Goal: Task Accomplishment & Management: Use online tool/utility

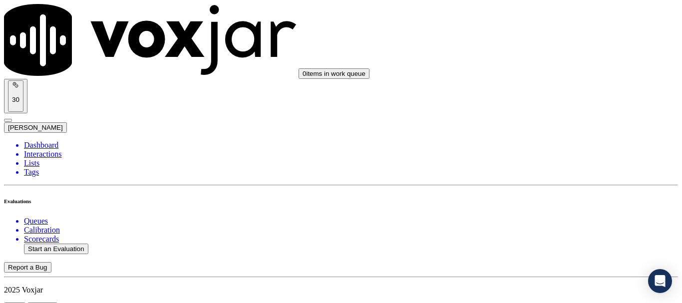
scroll to position [51, 0]
click at [58, 244] on button "Start an Evaluation" at bounding box center [56, 249] width 64 height 10
type input "20250910-152905_7175105163-all.mp3"
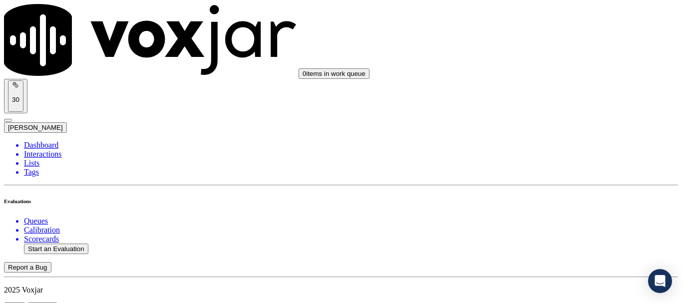
type input "[PERSON_NAME]"
drag, startPoint x: 279, startPoint y: 187, endPoint x: 324, endPoint y: 152, distance: 57.6
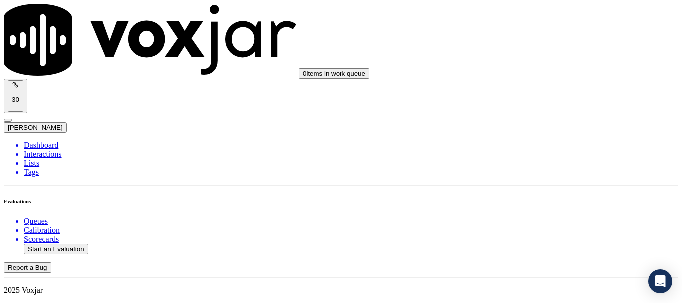
type input "[DATE]T18:08"
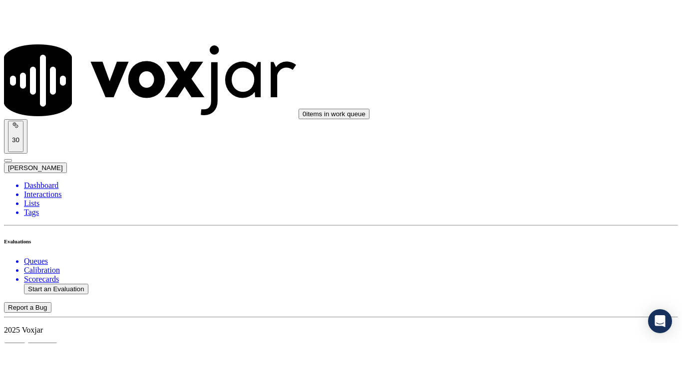
scroll to position [87, 0]
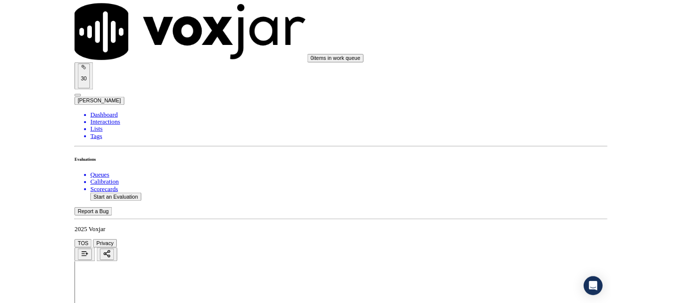
scroll to position [150, 0]
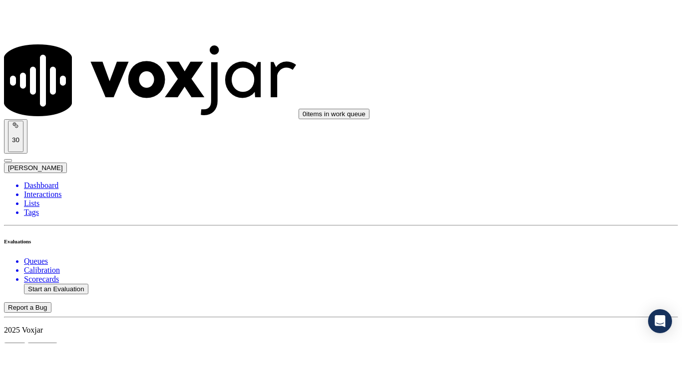
scroll to position [100, 0]
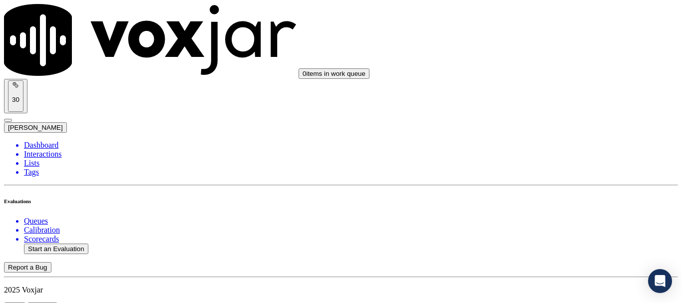
type input "[PERSON_NAME]"
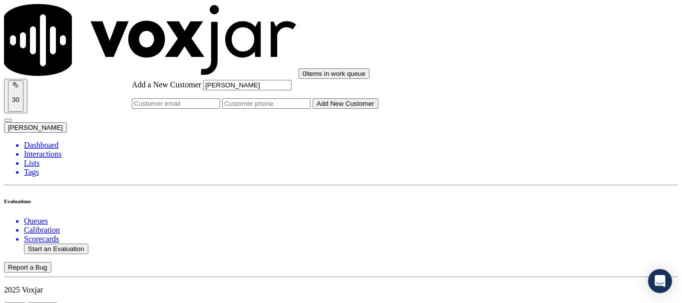
type input "[PERSON_NAME]"
drag, startPoint x: 364, startPoint y: 154, endPoint x: 387, endPoint y: 170, distance: 27.8
click at [310, 109] on input "Add a New Customer" at bounding box center [266, 103] width 88 height 10
paste input "7175105163"
type input "7175105163"
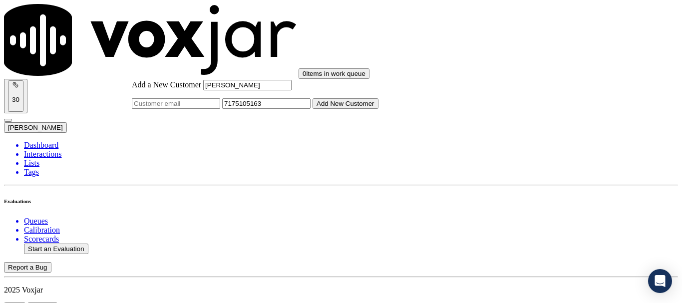
click at [378, 109] on button "Add New Customer" at bounding box center [345, 103] width 66 height 10
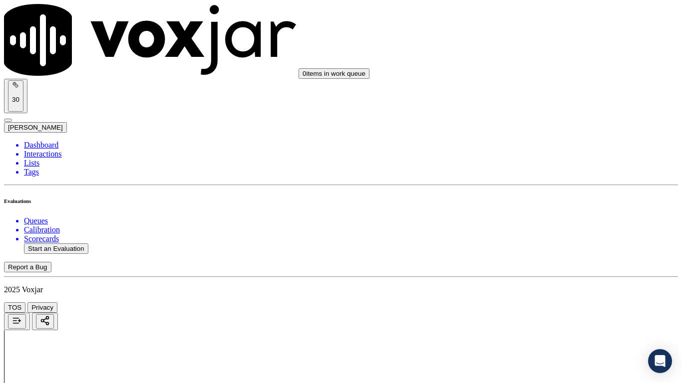
scroll to position [141, 0]
drag, startPoint x: 532, startPoint y: 56, endPoint x: 564, endPoint y: 149, distance: 98.8
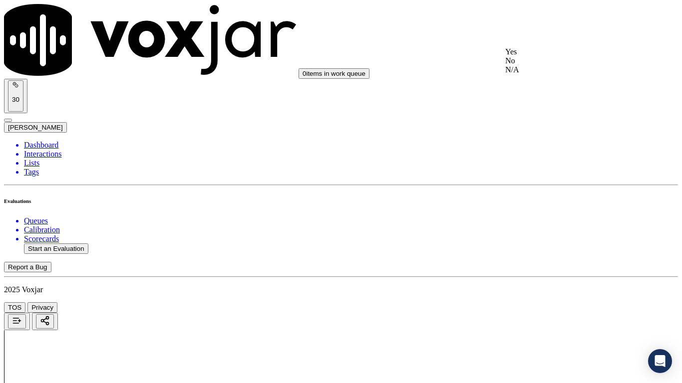
click at [532, 56] on div "Yes" at bounding box center [568, 51] width 127 height 9
click at [551, 194] on div "Yes" at bounding box center [568, 189] width 127 height 9
click at [549, 302] on div "Yes" at bounding box center [568, 315] width 127 height 9
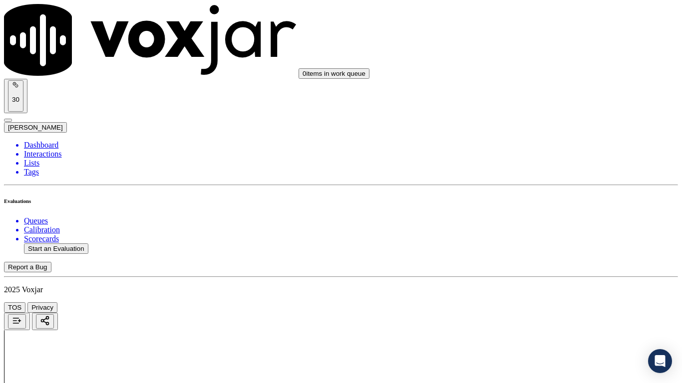
scroll to position [449, 0]
click at [539, 176] on div "N/A" at bounding box center [568, 171] width 127 height 9
click at [541, 302] on div "N/A" at bounding box center [568, 333] width 127 height 9
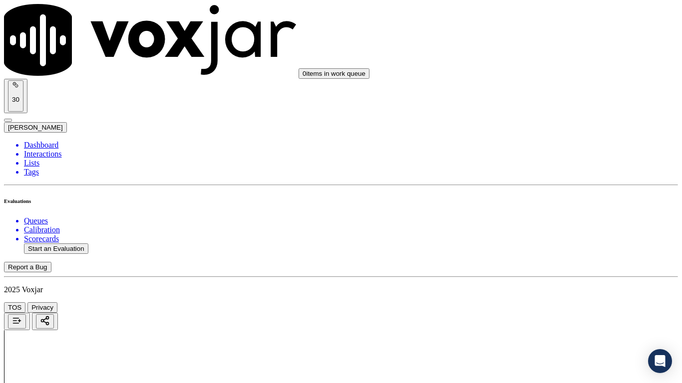
scroll to position [898, 0]
click at [539, 134] on div "Yes" at bounding box center [568, 129] width 127 height 9
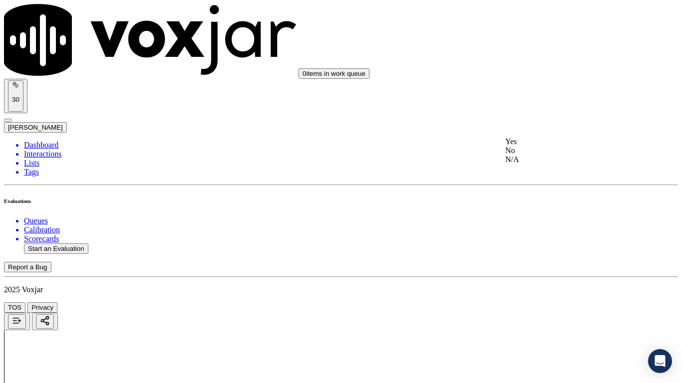
click at [537, 146] on div "Yes" at bounding box center [568, 141] width 127 height 9
click at [544, 148] on div "Yes" at bounding box center [568, 143] width 127 height 9
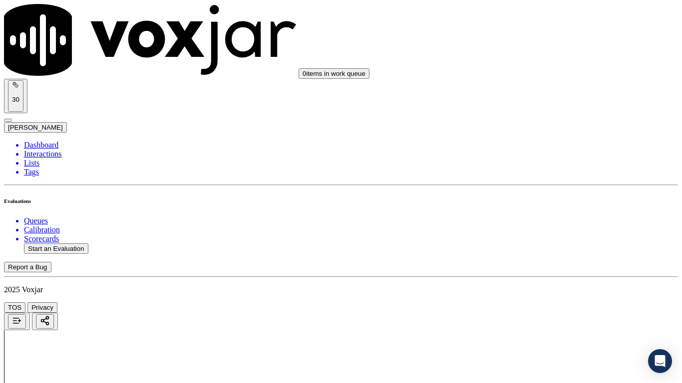
click at [536, 122] on div "Yes" at bounding box center [568, 117] width 127 height 9
click at [543, 98] on div "Yes" at bounding box center [568, 93] width 127 height 9
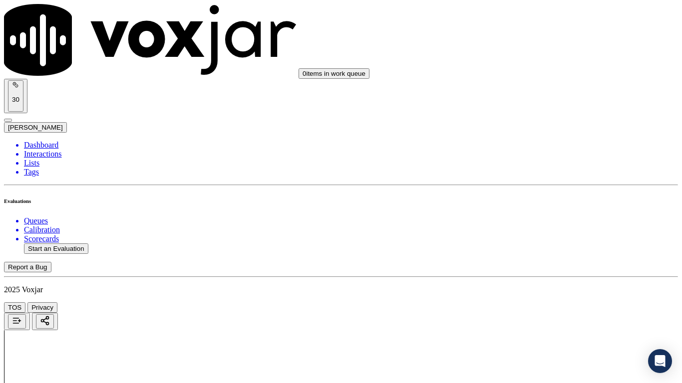
click at [565, 294] on div "Yes" at bounding box center [568, 289] width 127 height 9
click at [536, 68] on div "Yes" at bounding box center [568, 63] width 127 height 9
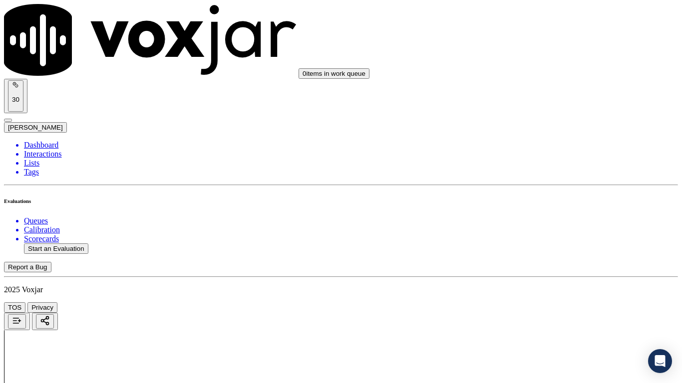
click at [533, 194] on div "Yes" at bounding box center [568, 189] width 127 height 9
click at [531, 119] on div "Yes" at bounding box center [568, 115] width 127 height 9
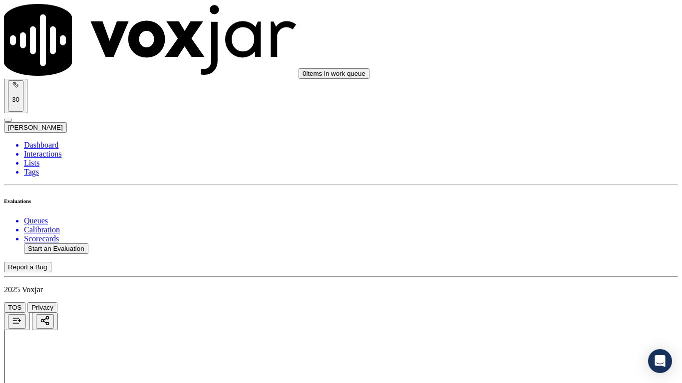
click at [549, 245] on div "Yes" at bounding box center [568, 241] width 127 height 9
click at [534, 83] on div "Yes" at bounding box center [568, 79] width 127 height 9
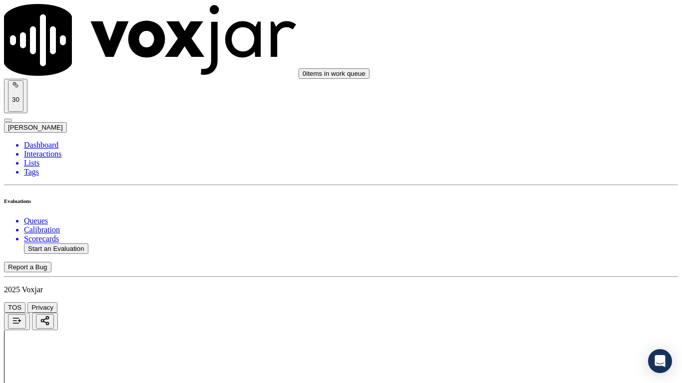
click at [555, 222] on div "Yes" at bounding box center [568, 217] width 127 height 9
click at [543, 271] on div "Yes" at bounding box center [568, 266] width 127 height 9
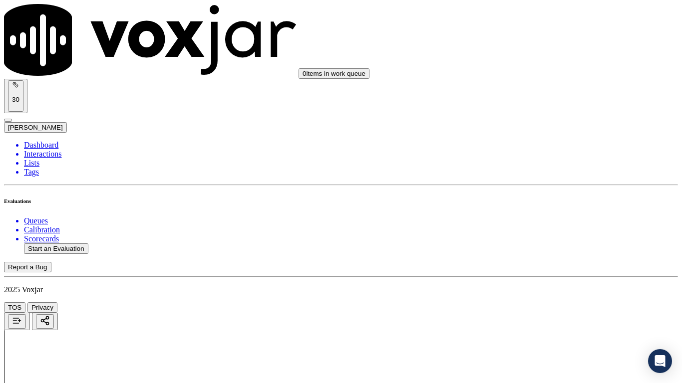
click at [531, 275] on div "Yes" at bounding box center [568, 272] width 127 height 9
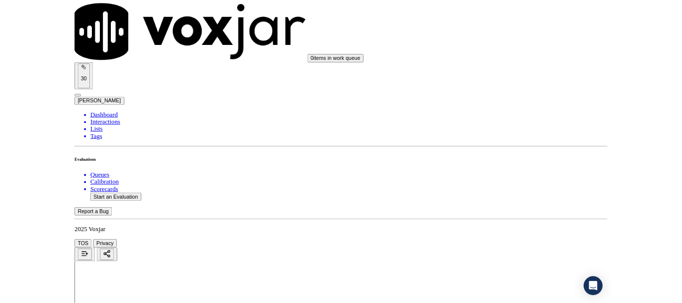
scroll to position [2745, 0]
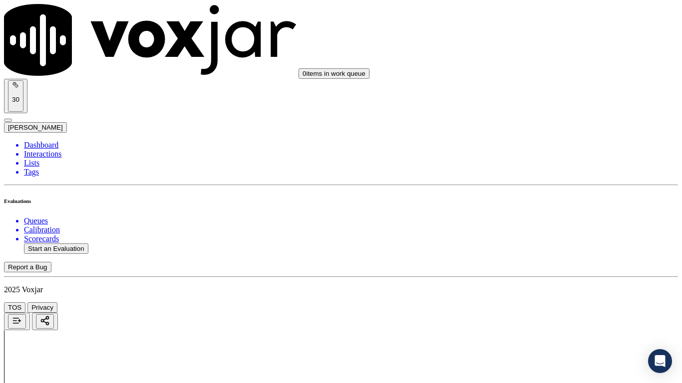
click at [531, 153] on div "Yes" at bounding box center [568, 148] width 127 height 9
click at [534, 290] on div "Yes" at bounding box center [568, 286] width 127 height 9
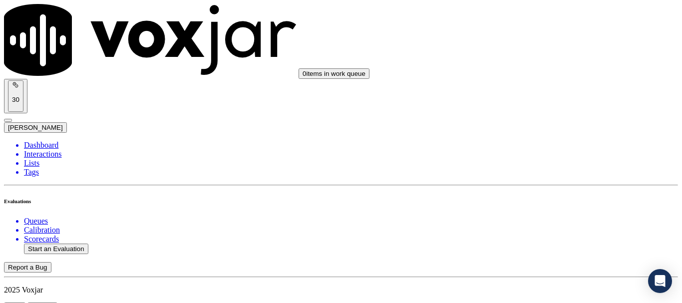
click at [75, 244] on button "Start an Evaluation" at bounding box center [56, 249] width 64 height 10
type input "20250910-130010_6177339754-all.mp3"
type input "[PERSON_NAME]"
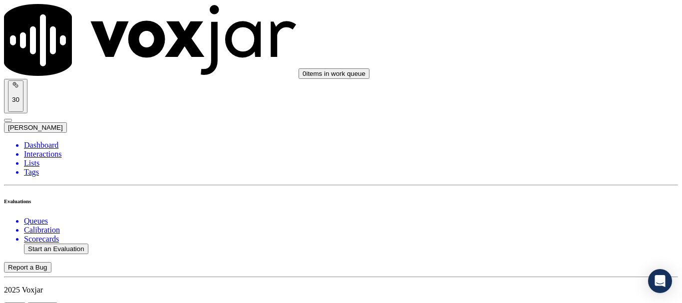
type input "[DATE]T18:19"
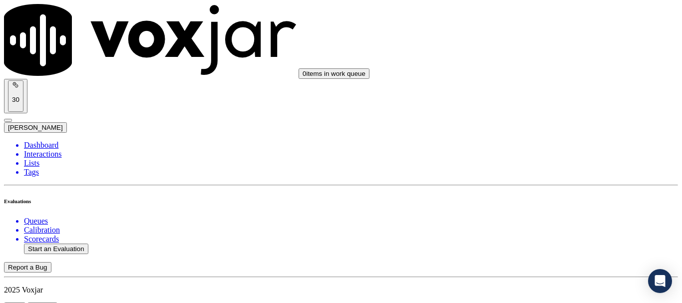
scroll to position [100, 0]
paste input "6177339754"
type input "6177339754"
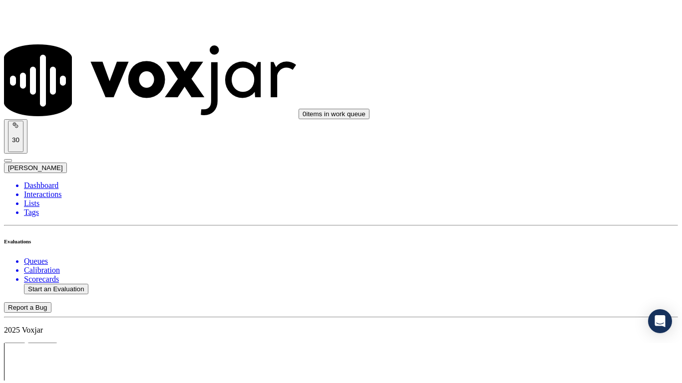
scroll to position [200, 0]
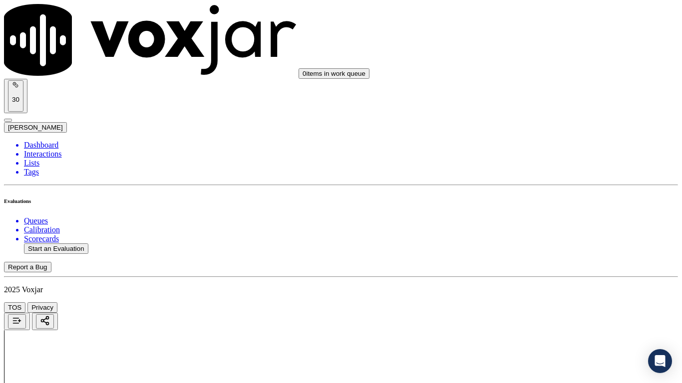
scroll to position [100, 0]
drag, startPoint x: 568, startPoint y: 88, endPoint x: 568, endPoint y: 95, distance: 7.5
click at [566, 103] on div "Yes" at bounding box center [568, 101] width 127 height 9
drag, startPoint x: 571, startPoint y: 218, endPoint x: 572, endPoint y: 223, distance: 5.1
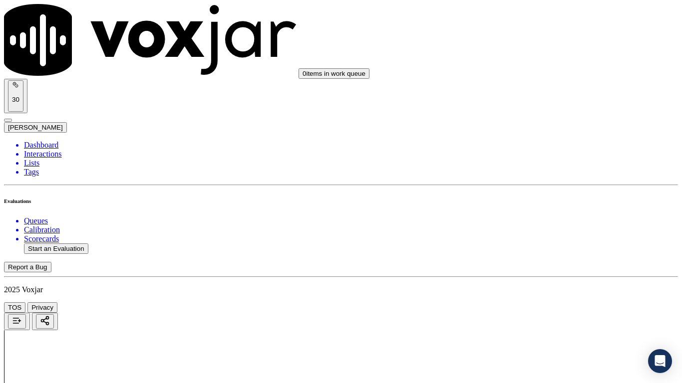
click at [564, 243] on div "Yes" at bounding box center [568, 239] width 127 height 9
click at [548, 120] on div "Yes" at bounding box center [568, 115] width 127 height 9
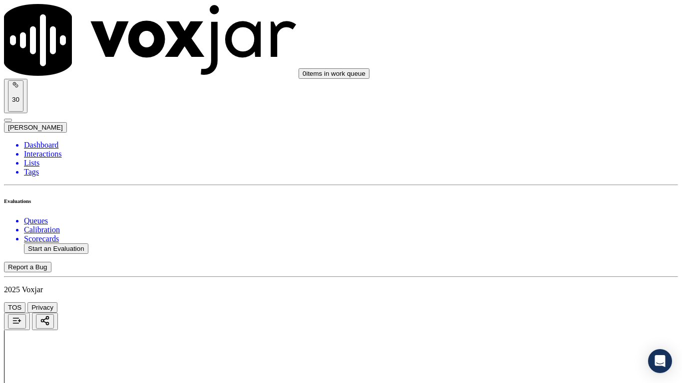
click at [560, 276] on div "N/A" at bounding box center [568, 271] width 127 height 9
drag, startPoint x: 542, startPoint y: 94, endPoint x: 545, endPoint y: 100, distance: 6.7
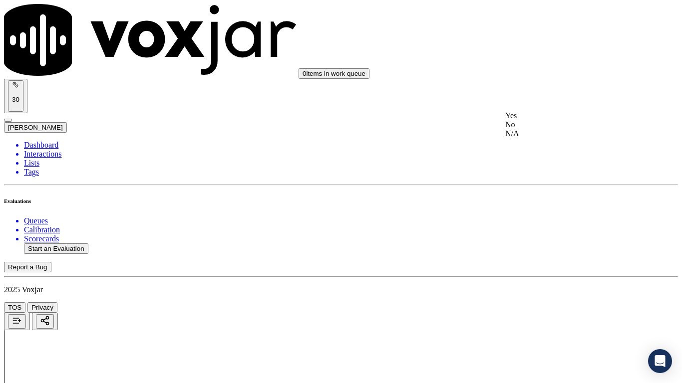
click at [552, 138] on div "N/A" at bounding box center [568, 133] width 127 height 9
click at [550, 244] on div "Yes" at bounding box center [568, 241] width 127 height 9
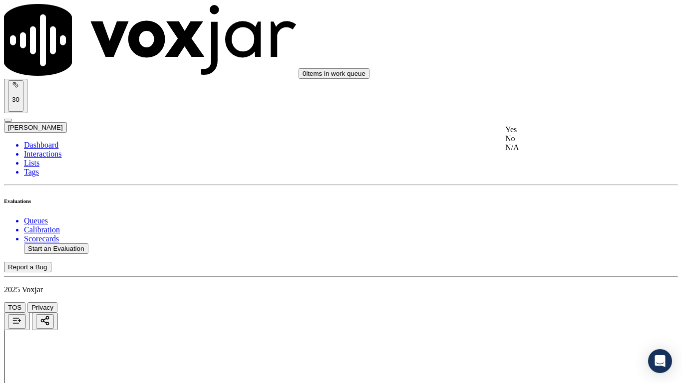
click at [554, 130] on div "Yes" at bounding box center [568, 129] width 127 height 9
click at [551, 263] on div "Yes No N/A" at bounding box center [568, 276] width 127 height 27
click at [550, 272] on div "Yes" at bounding box center [568, 267] width 127 height 9
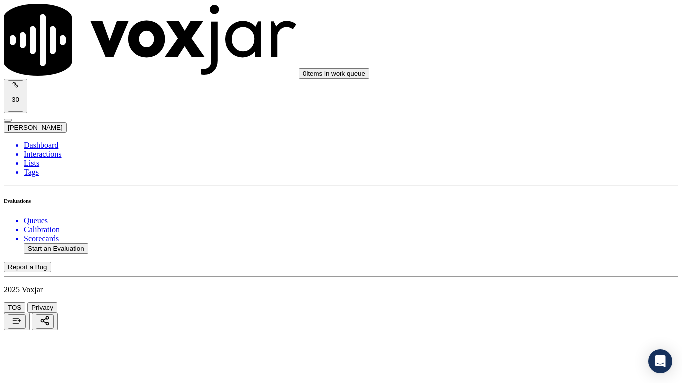
click at [541, 93] on div "Yes" at bounding box center [568, 93] width 127 height 9
click at [550, 245] on div "Yes" at bounding box center [568, 243] width 127 height 9
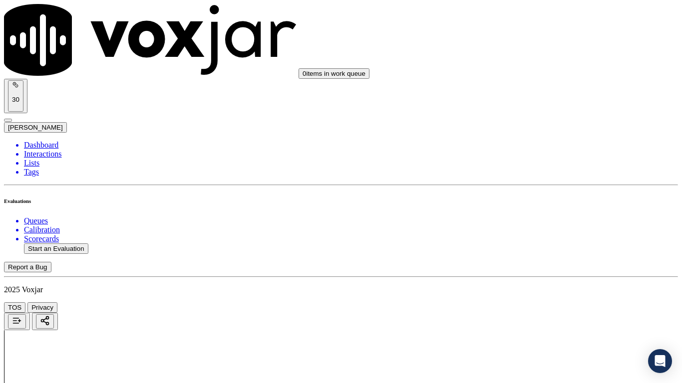
click at [551, 194] on div "Yes" at bounding box center [568, 189] width 127 height 9
click at [537, 291] on div "Yes" at bounding box center [568, 286] width 127 height 9
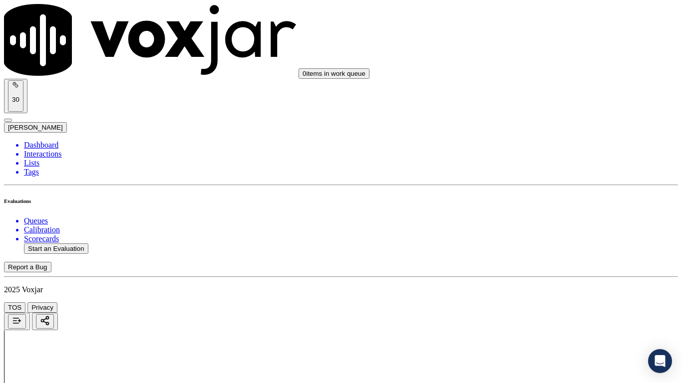
click at [540, 194] on div "Yes" at bounding box center [568, 189] width 127 height 9
click at [549, 302] on div "Yes" at bounding box center [568, 315] width 127 height 9
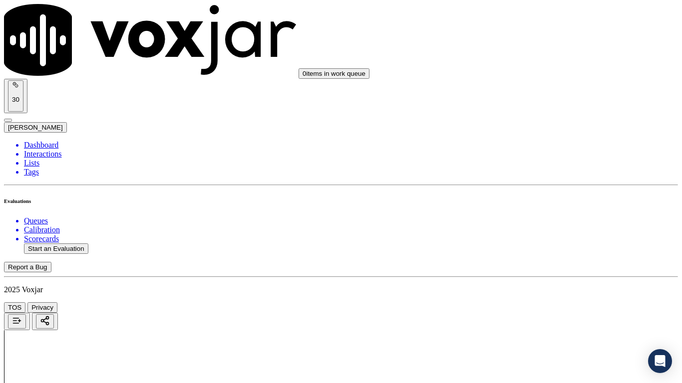
click at [539, 146] on div "Yes" at bounding box center [568, 141] width 127 height 9
click at [556, 284] on div "Yes" at bounding box center [568, 279] width 127 height 9
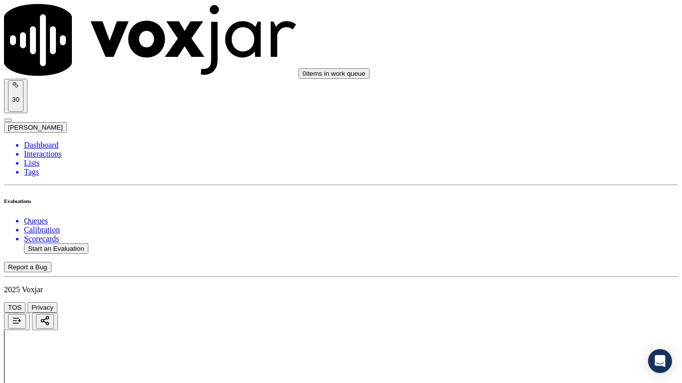
click at [554, 196] on div "Yes" at bounding box center [568, 193] width 127 height 9
click at [546, 72] on div "Yes" at bounding box center [568, 67] width 127 height 9
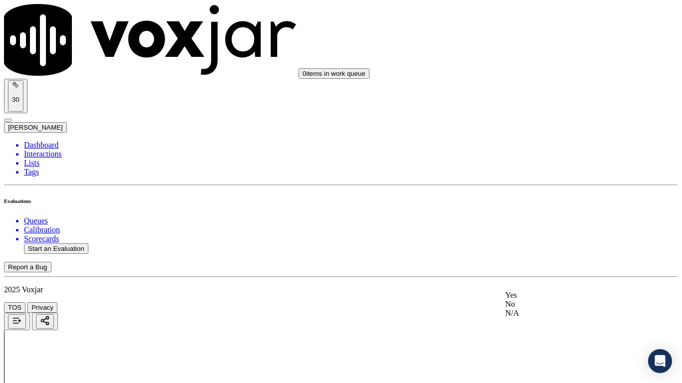
click at [545, 300] on div "Yes" at bounding box center [568, 295] width 127 height 9
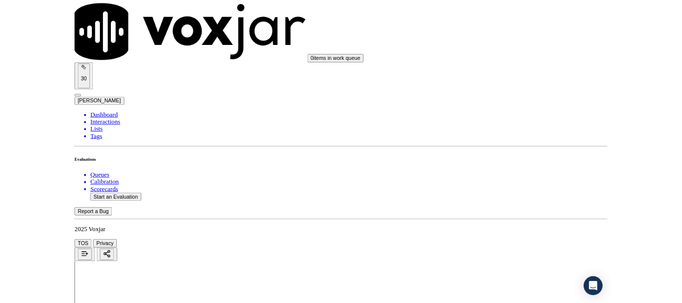
scroll to position [2745, 0]
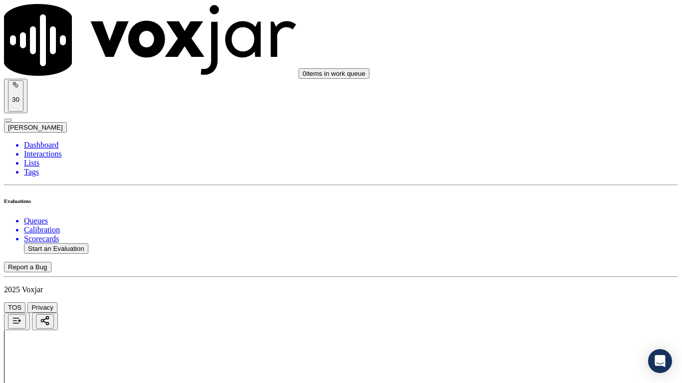
click at [543, 153] on div "Yes" at bounding box center [568, 148] width 127 height 9
click at [538, 291] on div "Yes" at bounding box center [568, 286] width 127 height 9
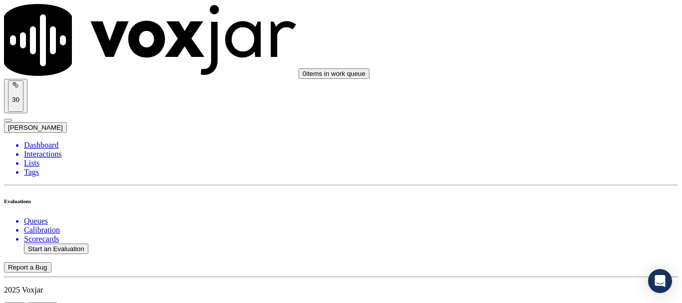
click at [65, 244] on button "Start an Evaluation" at bounding box center [56, 249] width 64 height 10
type input "20250910-120537_7816359146-all.mp3"
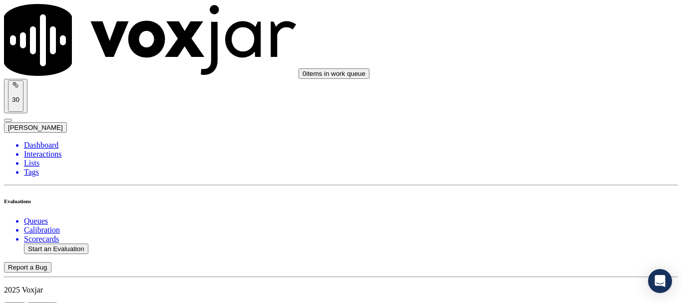
type input "car"
type input "[DATE]T18:28"
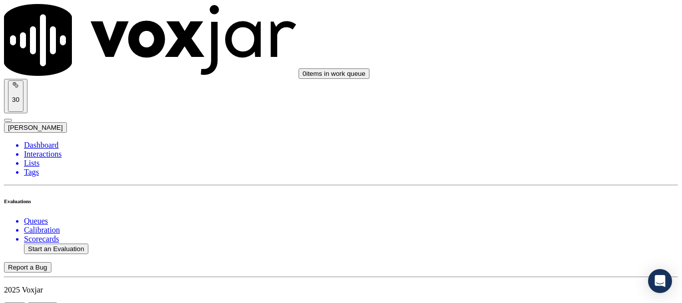
scroll to position [87, 0]
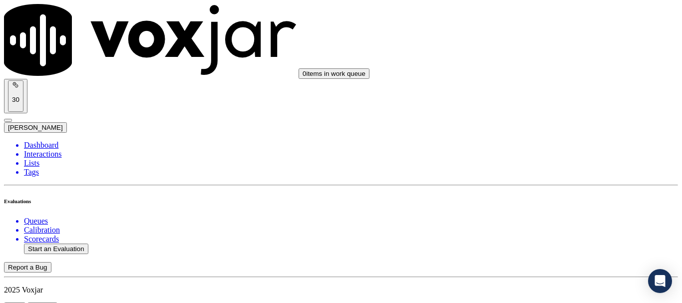
scroll to position [100, 0]
type input "[PERSON_NAME]"
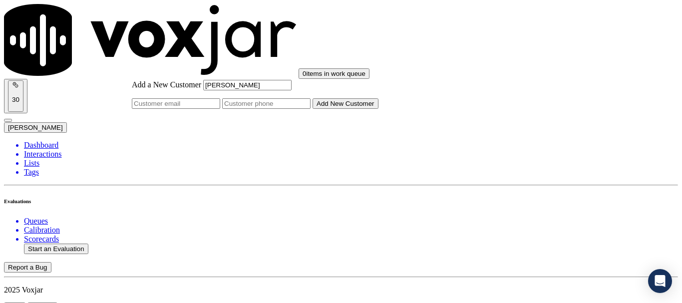
type input "[PERSON_NAME]"
click at [310, 109] on input "Add a New Customer" at bounding box center [266, 103] width 88 height 10
paste input "7816359146"
paste input "6175297121"
type input "7816359146-6175297121"
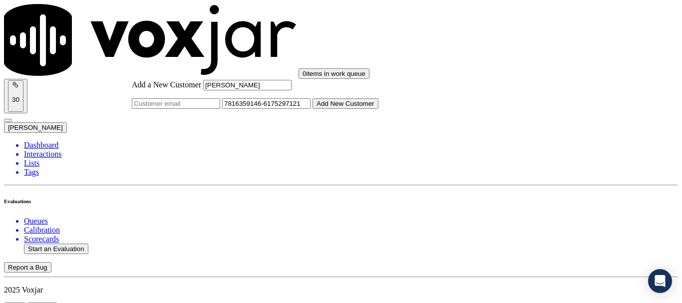
click at [378, 109] on button "Add New Customer" at bounding box center [345, 103] width 66 height 10
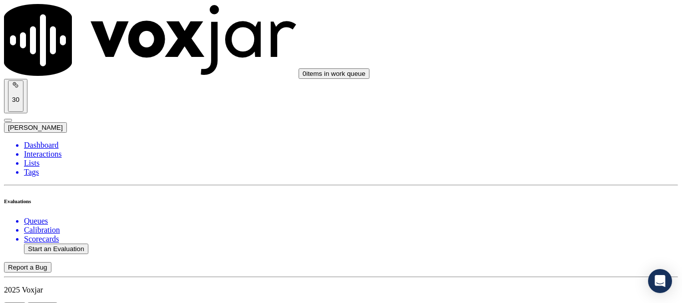
drag, startPoint x: 437, startPoint y: 293, endPoint x: 505, endPoint y: 288, distance: 68.1
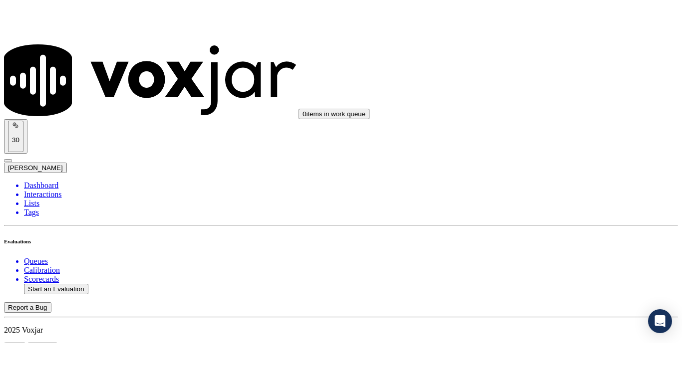
scroll to position [221, 0]
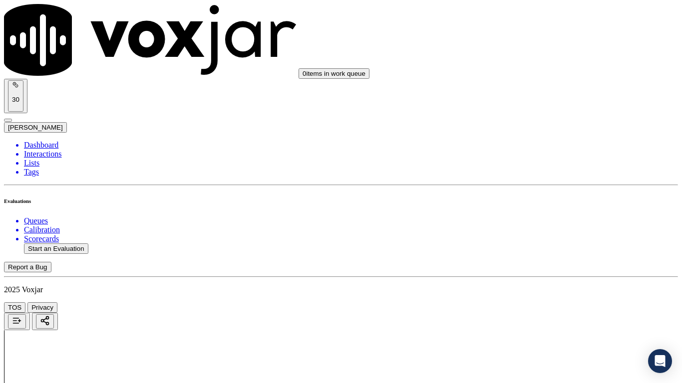
scroll to position [150, 0]
click at [532, 54] on div "Yes" at bounding box center [568, 51] width 127 height 9
click at [559, 194] on div "Yes" at bounding box center [568, 189] width 127 height 9
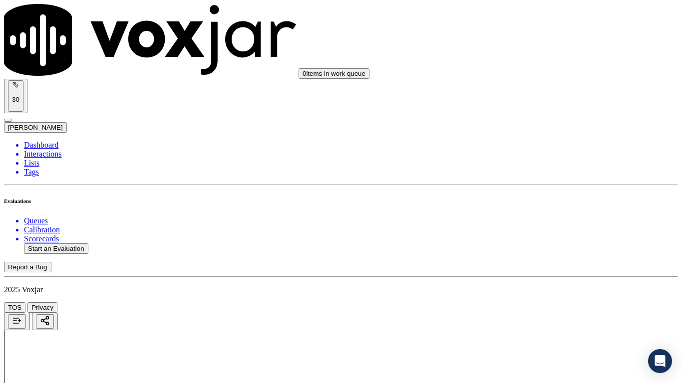
click at [551, 302] on div "Yes" at bounding box center [568, 315] width 127 height 9
click at [548, 176] on div "N/A" at bounding box center [568, 171] width 127 height 9
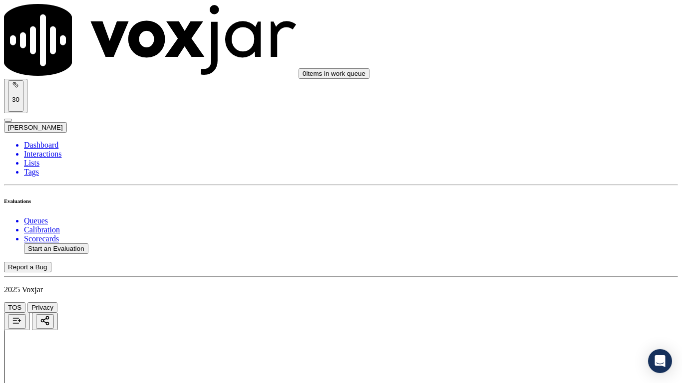
click at [556, 302] on div "N/A" at bounding box center [568, 333] width 127 height 9
drag, startPoint x: 542, startPoint y: 121, endPoint x: 546, endPoint y: 132, distance: 12.3
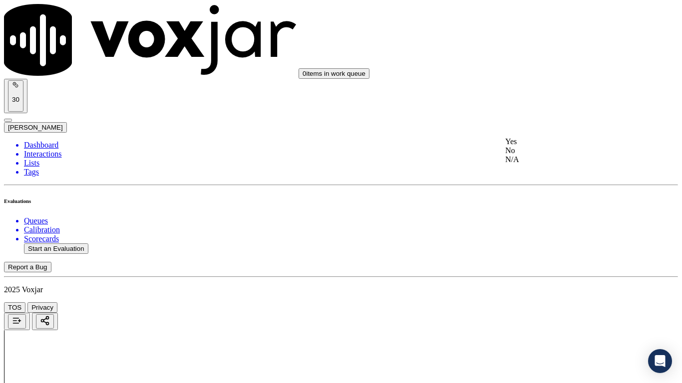
click at [552, 146] on div "Yes" at bounding box center [568, 141] width 127 height 9
click at [557, 278] on div "Yes" at bounding box center [568, 279] width 127 height 9
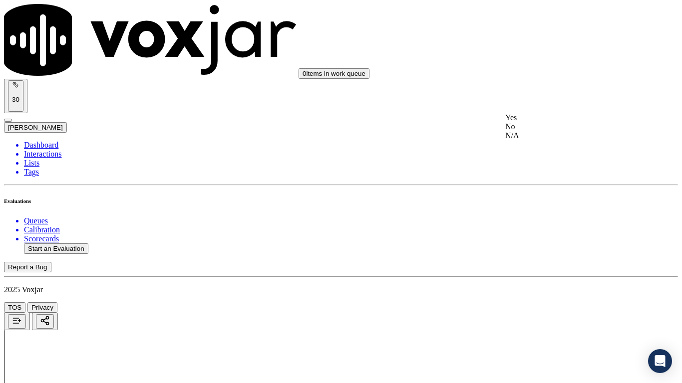
click at [537, 118] on div "Yes" at bounding box center [568, 117] width 127 height 9
click at [554, 245] on div "Yes" at bounding box center [568, 243] width 127 height 9
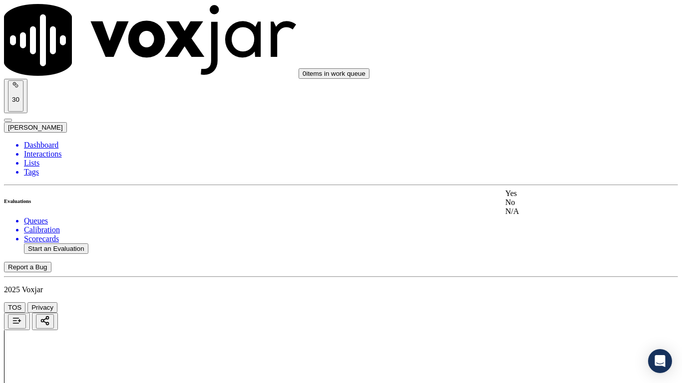
click at [564, 198] on div "Yes" at bounding box center [568, 193] width 127 height 9
click at [538, 140] on div "Yes" at bounding box center [568, 139] width 127 height 9
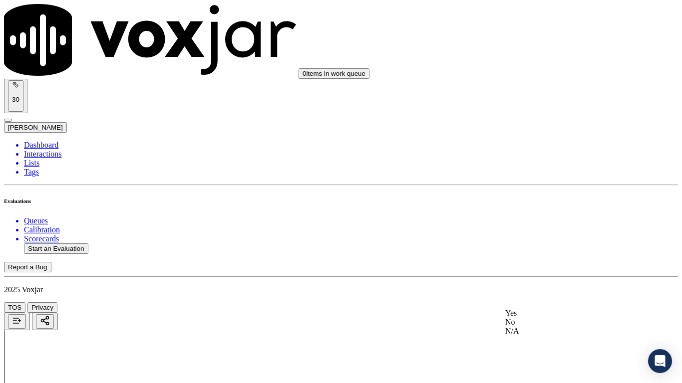
click at [541, 302] on div "Yes" at bounding box center [568, 313] width 127 height 9
click at [537, 194] on div "Yes" at bounding box center [568, 189] width 127 height 9
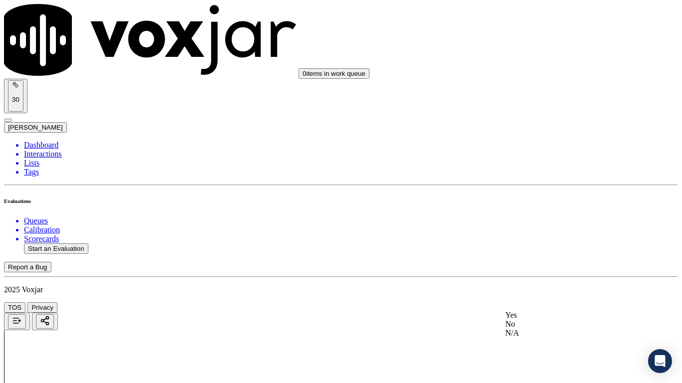
click at [552, 302] on div "Yes" at bounding box center [568, 315] width 127 height 9
click at [539, 146] on div "Yes" at bounding box center [568, 141] width 127 height 9
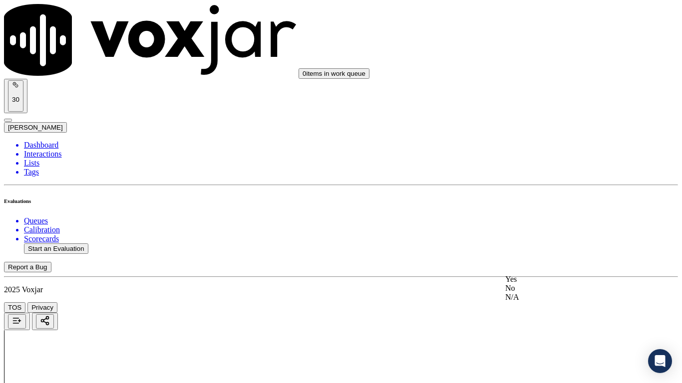
click at [536, 284] on div "Yes" at bounding box center [568, 279] width 127 height 9
click at [540, 222] on div "Yes" at bounding box center [568, 217] width 127 height 9
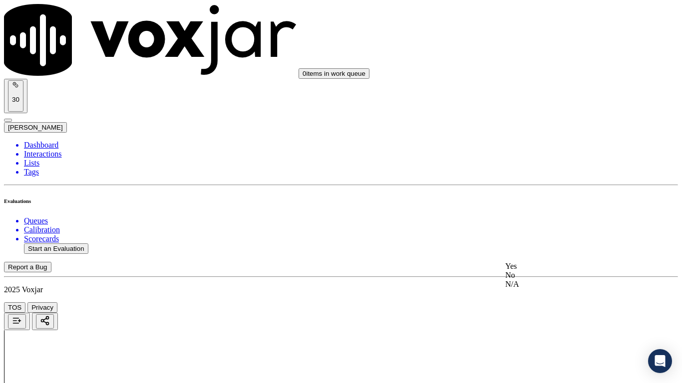
click at [539, 271] on div "Yes" at bounding box center [568, 266] width 127 height 9
click at [543, 227] on div "Yes" at bounding box center [568, 222] width 127 height 9
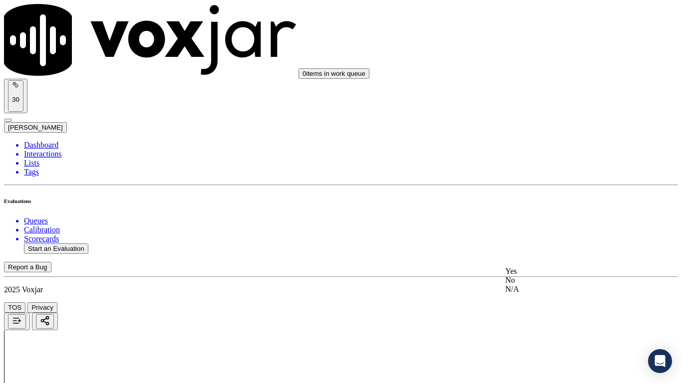
click at [530, 276] on div "Yes" at bounding box center [568, 271] width 127 height 9
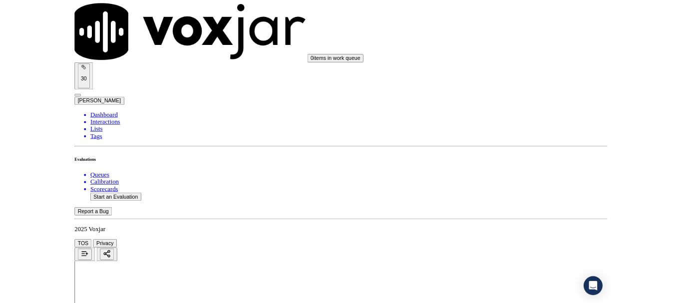
scroll to position [2761, 0]
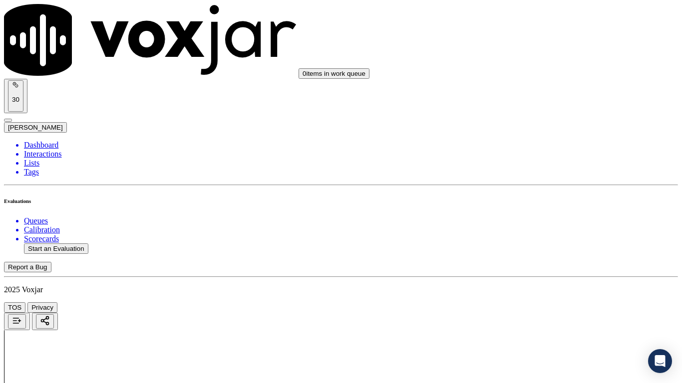
click at [544, 273] on div "Yes" at bounding box center [568, 269] width 127 height 9
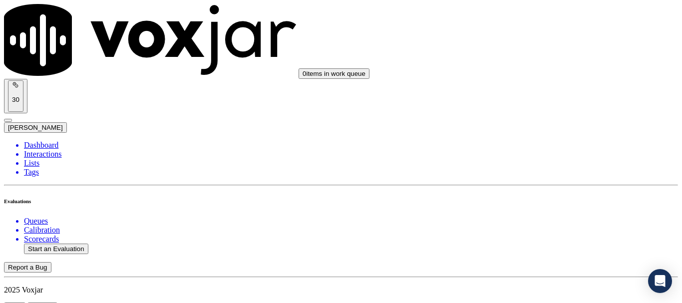
scroll to position [50, 0]
click at [68, 244] on button "Start an Evaluation" at bounding box center [56, 249] width 64 height 10
type input "20250910-120540_6108106216-all.mp3"
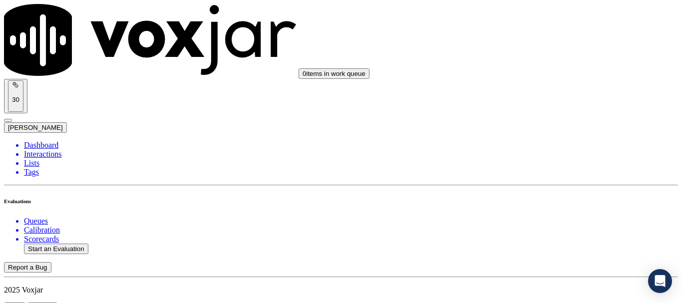
type input "mi"
type input "[DATE]T19:35"
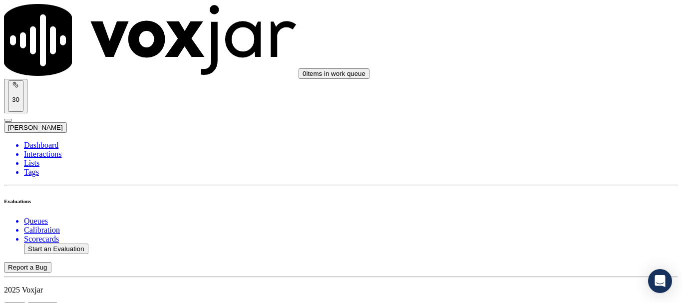
scroll to position [87, 0]
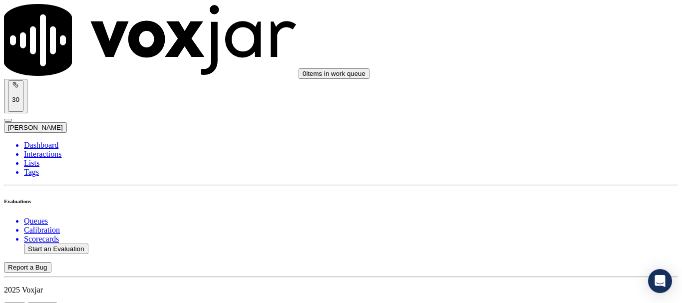
scroll to position [100, 0]
type input "[PERSON_NAME]"
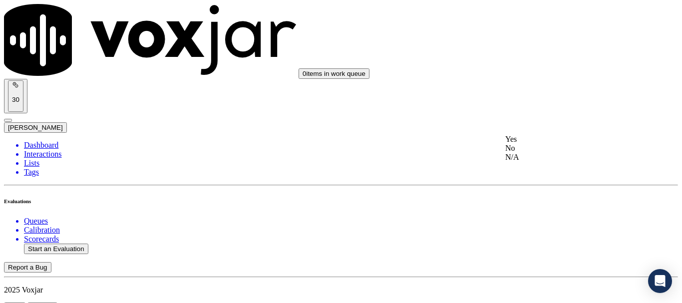
click at [553, 153] on div "No" at bounding box center [568, 148] width 127 height 9
paste textarea "4.07sec Agent failed to inform the CX that plan comes with an MSF of $5.99"
drag, startPoint x: 531, startPoint y: 171, endPoint x: 631, endPoint y: 184, distance: 100.1
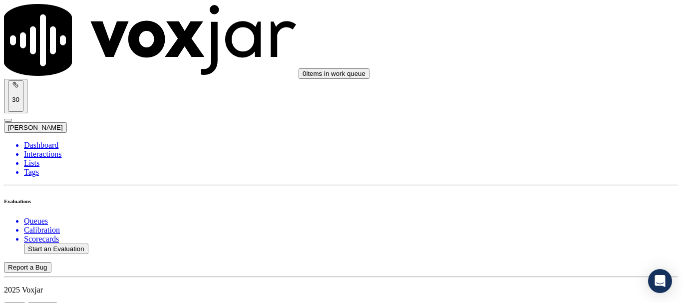
paste textarea "The agent failed to disclose to the customer that the plan includes a Monthly S…"
type textarea "4.07sec The agent failed to disclose to the customer that the plan includes a M…"
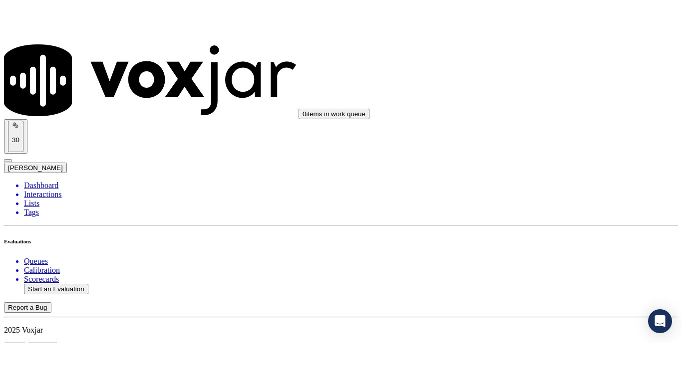
scroll to position [0, 0]
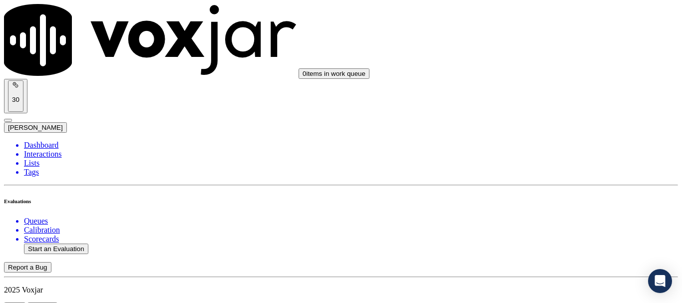
click at [540, 206] on div "Yes" at bounding box center [568, 201] width 127 height 9
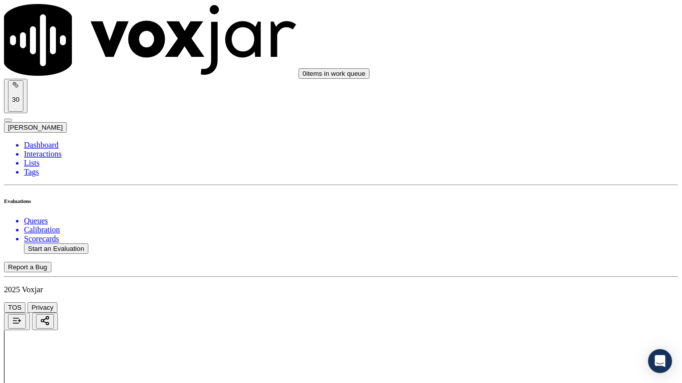
scroll to position [200, 0]
drag, startPoint x: 535, startPoint y: 144, endPoint x: 547, endPoint y: 217, distance: 73.3
click at [535, 144] on div "Yes" at bounding box center [568, 139] width 127 height 9
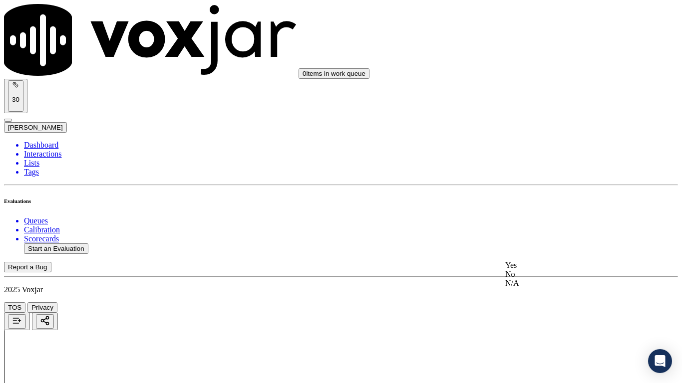
drag, startPoint x: 541, startPoint y: 271, endPoint x: 549, endPoint y: 296, distance: 25.7
click at [540, 270] on div "Yes" at bounding box center [568, 265] width 127 height 9
click at [540, 126] on div "N/A" at bounding box center [568, 121] width 127 height 9
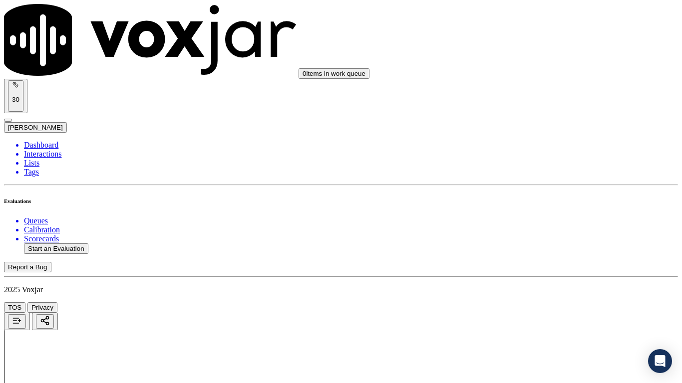
click at [556, 288] on div "N/A" at bounding box center [568, 283] width 127 height 9
click at [528, 46] on div "Yes" at bounding box center [568, 41] width 127 height 9
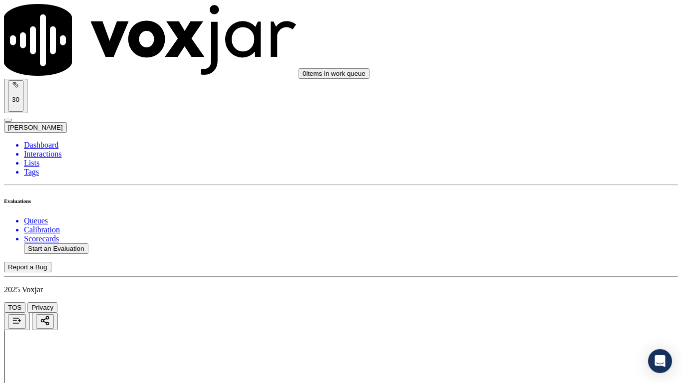
click at [545, 184] on div "Yes" at bounding box center [568, 179] width 127 height 9
drag, startPoint x: 549, startPoint y: 326, endPoint x: 554, endPoint y: 347, distance: 20.9
click at [549, 302] on div "Yes" at bounding box center [568, 317] width 127 height 9
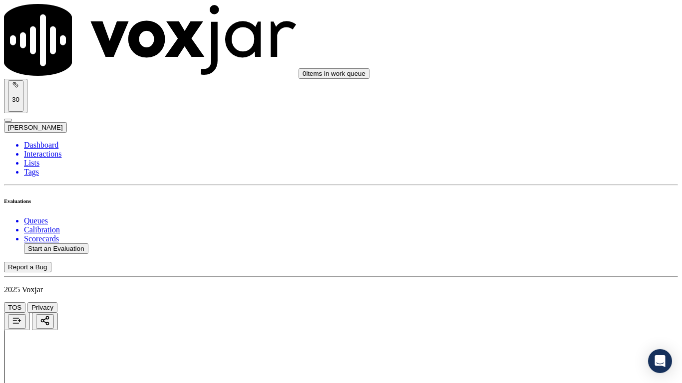
scroll to position [1198, 0]
click at [546, 98] on div "Yes" at bounding box center [568, 93] width 127 height 9
click at [554, 248] on div "Yes" at bounding box center [568, 243] width 127 height 9
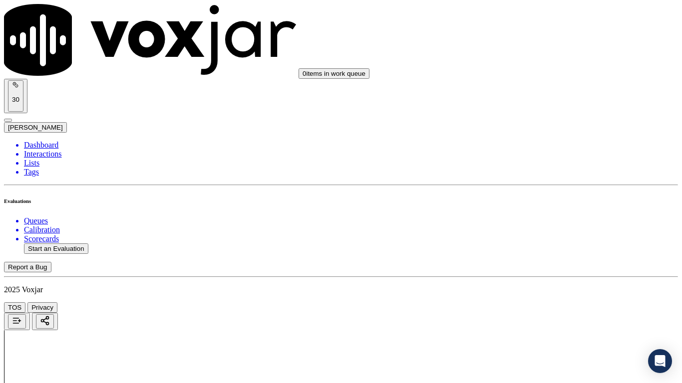
scroll to position [1547, 0]
click at [559, 302] on div "Yes" at bounding box center [568, 316] width 127 height 9
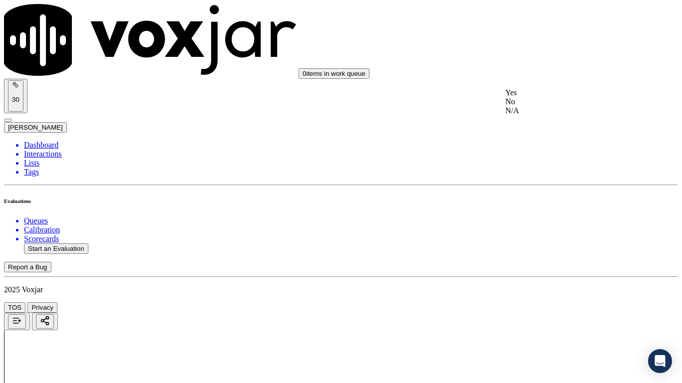
click at [548, 97] on div "Yes" at bounding box center [568, 92] width 127 height 9
click at [559, 232] on div "No" at bounding box center [568, 227] width 127 height 9
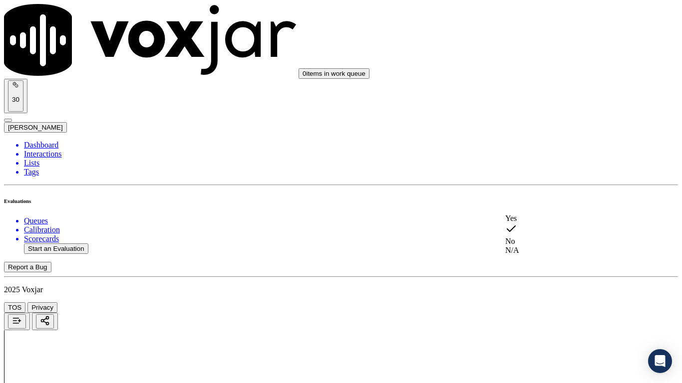
click at [548, 223] on div "Yes" at bounding box center [568, 218] width 127 height 9
click at [545, 272] on div "Yes" at bounding box center [568, 267] width 127 height 9
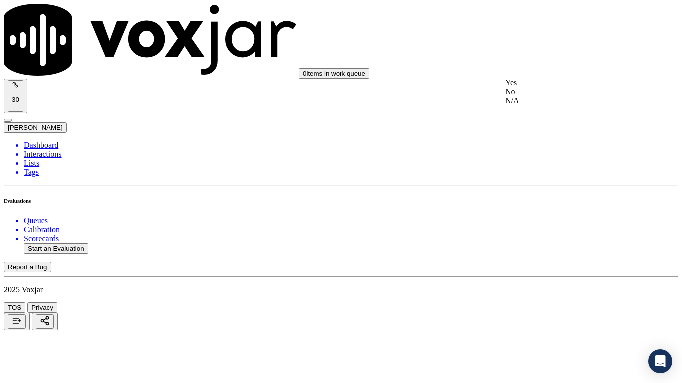
click at [540, 82] on div "Yes" at bounding box center [568, 82] width 127 height 9
click at [559, 225] on div "Yes" at bounding box center [568, 220] width 127 height 9
click at [543, 274] on div "Yes" at bounding box center [568, 269] width 127 height 9
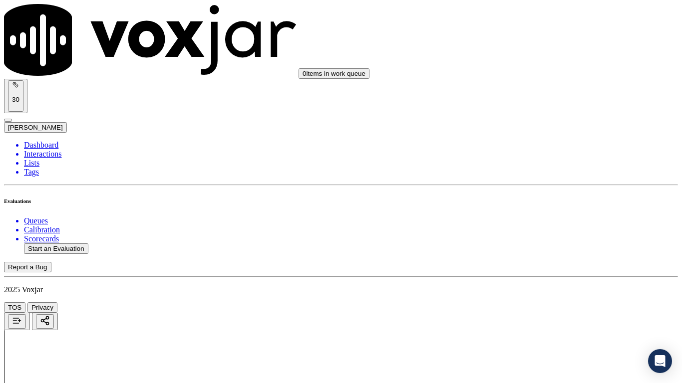
scroll to position [2745, 0]
drag, startPoint x: 530, startPoint y: 59, endPoint x: 531, endPoint y: 68, distance: 9.1
drag, startPoint x: 531, startPoint y: 68, endPoint x: 567, endPoint y: 146, distance: 86.0
click at [537, 80] on div "Yes" at bounding box center [568, 75] width 127 height 9
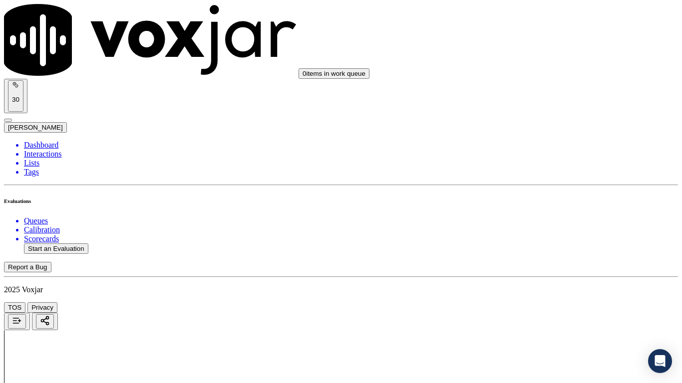
click at [561, 206] on div "Yes" at bounding box center [568, 201] width 127 height 9
click at [545, 263] on div "Yes" at bounding box center [568, 262] width 127 height 9
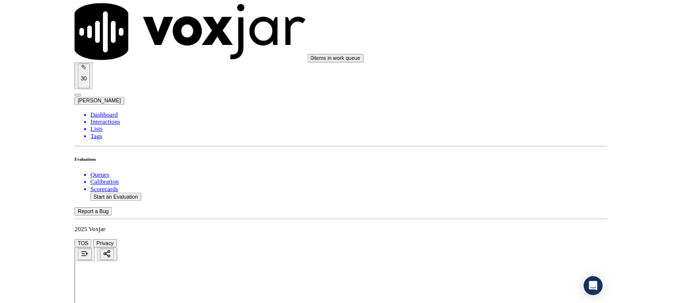
scroll to position [2814, 0]
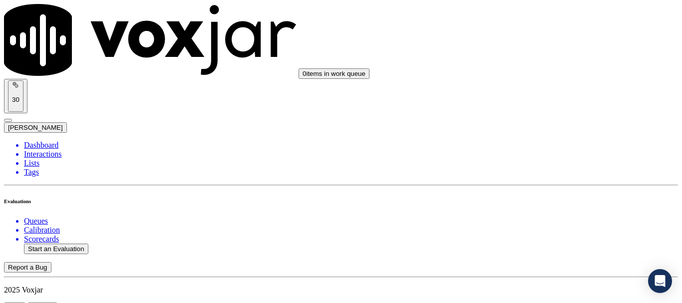
click at [74, 244] on button "Start an Evaluation" at bounding box center [56, 249] width 64 height 10
type input "20250910-181059_5164745244-all.mp3"
type input "[PERSON_NAME]"
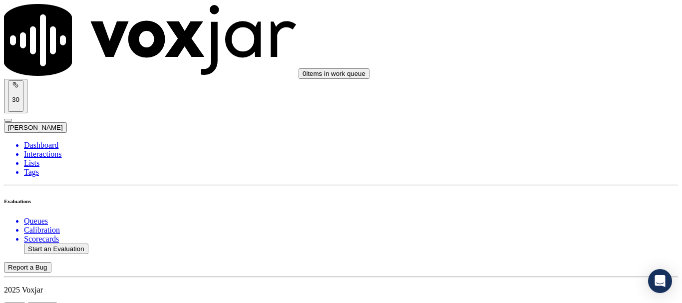
type input "[DATE]T19:59"
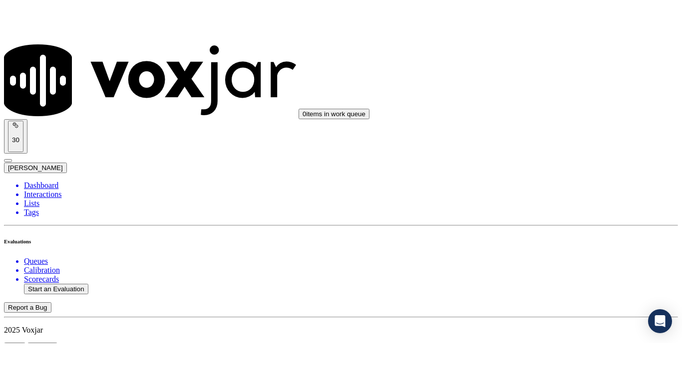
scroll to position [100, 0]
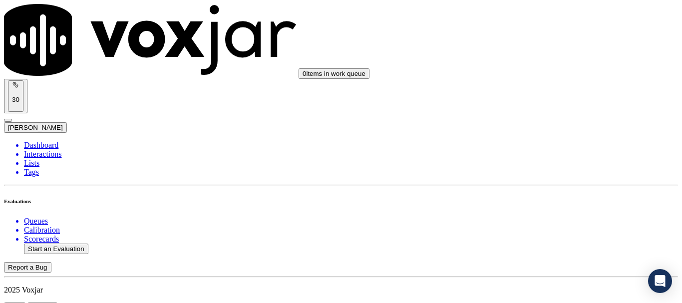
paste input "[PERSON_NAME]"
type input "[PERSON_NAME]"
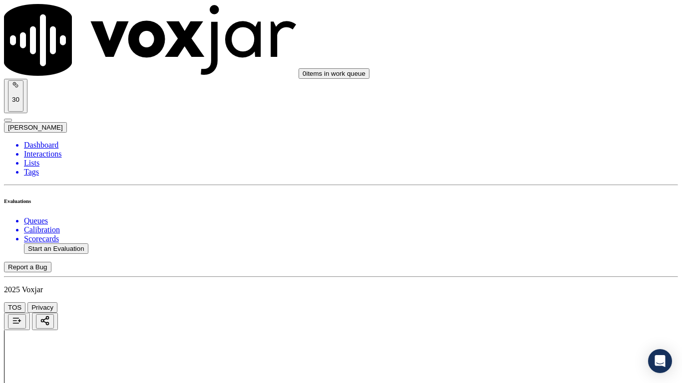
scroll to position [141, 0]
drag, startPoint x: 552, startPoint y: 188, endPoint x: 541, endPoint y: 217, distance: 30.5
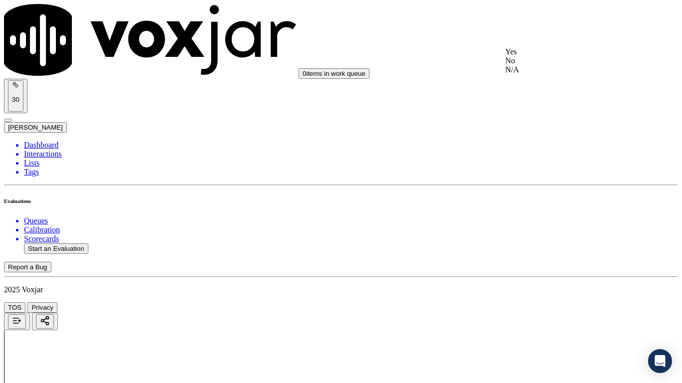
click at [537, 53] on div "Yes" at bounding box center [568, 51] width 127 height 9
click at [557, 194] on div "Yes" at bounding box center [568, 189] width 127 height 9
click at [556, 302] on div "Yes" at bounding box center [568, 315] width 127 height 9
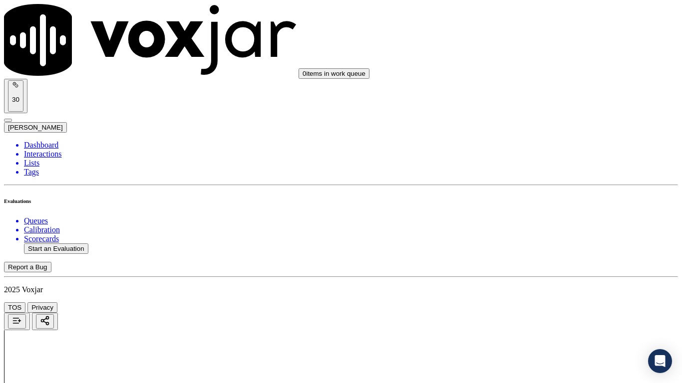
scroll to position [499, 0]
click at [559, 126] on div "N/A" at bounding box center [568, 121] width 127 height 9
click at [554, 288] on div "N/A" at bounding box center [568, 283] width 127 height 9
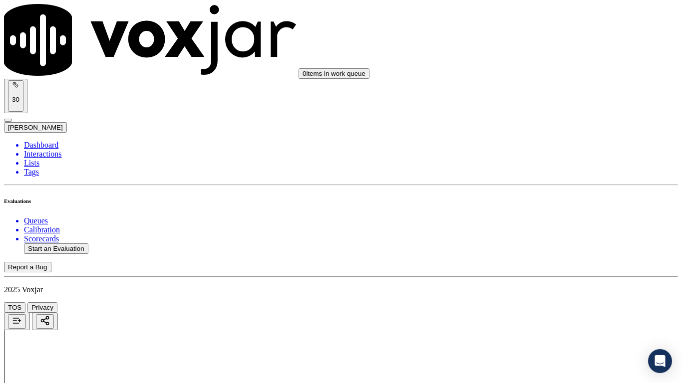
scroll to position [848, 0]
click at [542, 46] on div "Yes" at bounding box center [568, 41] width 127 height 9
click at [561, 184] on div "Yes" at bounding box center [568, 179] width 127 height 9
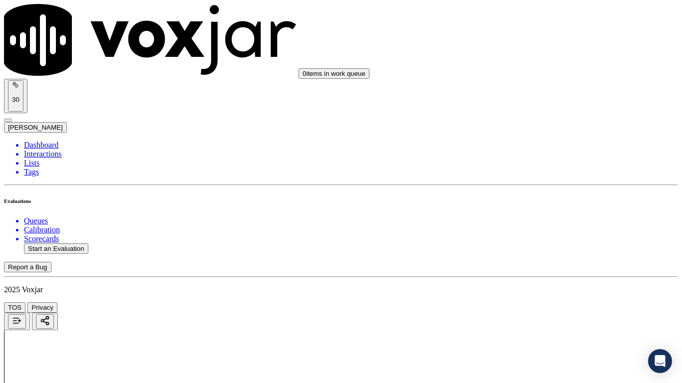
click at [552, 302] on div "Yes" at bounding box center [568, 317] width 127 height 9
click at [547, 48] on div "Yes" at bounding box center [568, 43] width 127 height 9
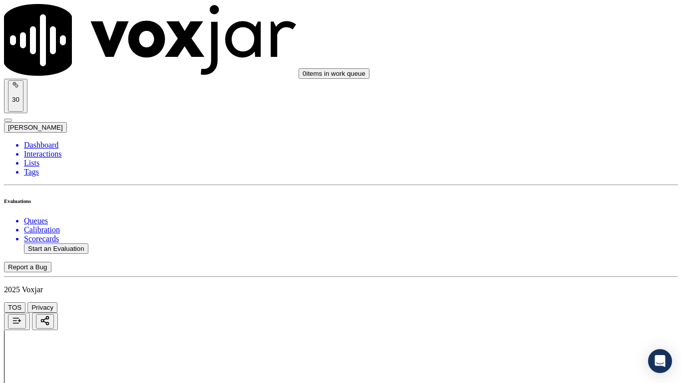
click at [556, 194] on div "Yes" at bounding box center [568, 193] width 127 height 9
click at [565, 94] on div "Yes" at bounding box center [568, 89] width 127 height 9
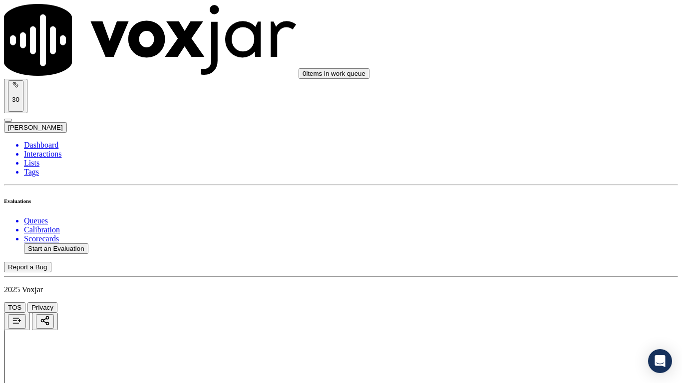
click at [551, 268] on div "Yes" at bounding box center [568, 263] width 127 height 9
click at [532, 44] on div "Yes" at bounding box center [568, 39] width 127 height 9
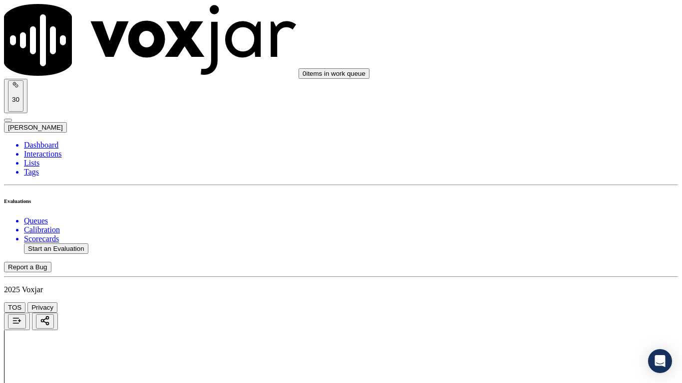
click at [561, 170] on div "Yes" at bounding box center [568, 165] width 127 height 9
click at [551, 295] on div "Yes" at bounding box center [568, 291] width 127 height 9
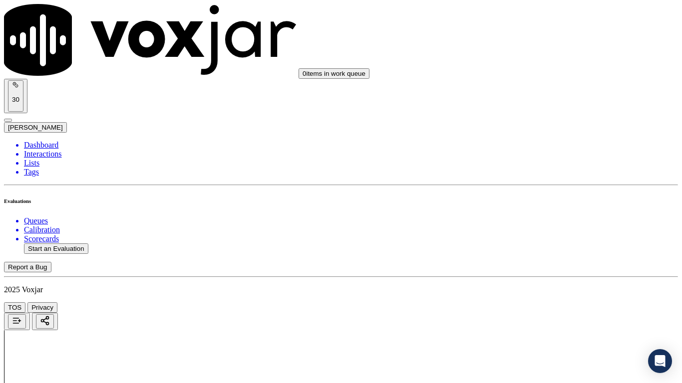
click at [544, 180] on div "Yes" at bounding box center [568, 179] width 127 height 9
click at [541, 302] on div "Yes" at bounding box center [568, 317] width 127 height 9
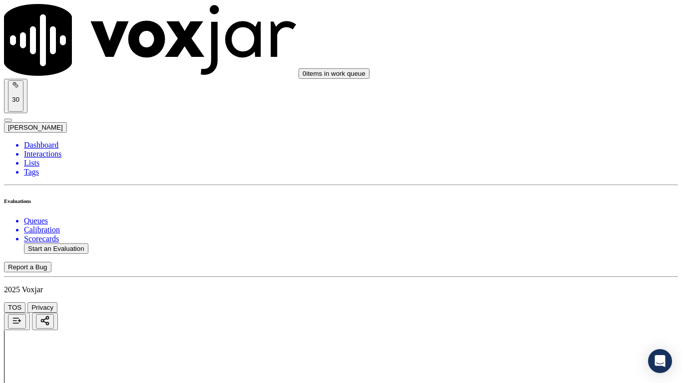
click at [536, 95] on div "Yes" at bounding box center [568, 93] width 127 height 9
click at [538, 277] on div "Yes" at bounding box center [568, 272] width 127 height 9
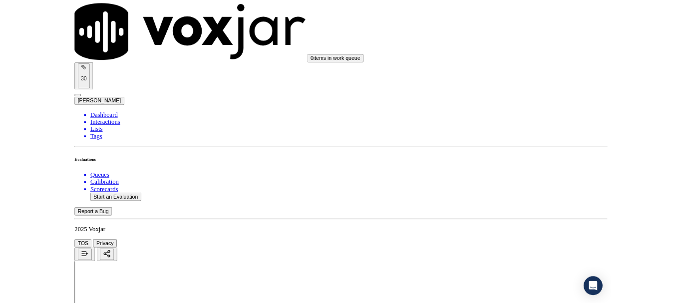
scroll to position [2745, 0]
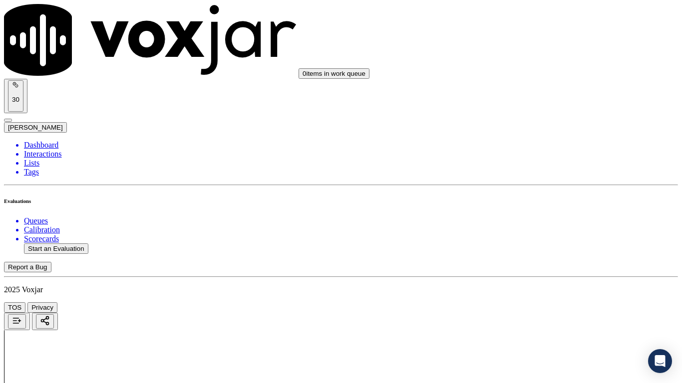
click at [546, 149] on div "Yes" at bounding box center [568, 148] width 127 height 9
click at [535, 291] on div "Yes" at bounding box center [568, 286] width 127 height 9
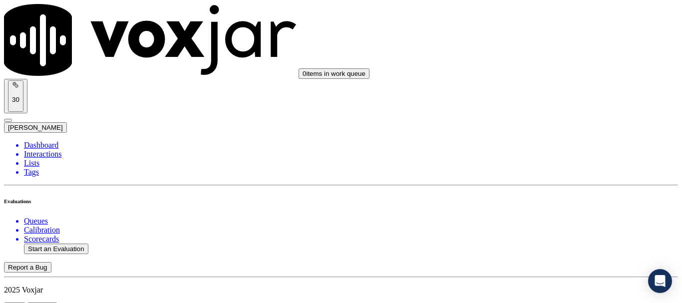
click at [69, 244] on button "Start an Evaluation" at bounding box center [56, 249] width 64 height 10
type input "20250910-150230_3049755160-all.mp3"
type input "isis"
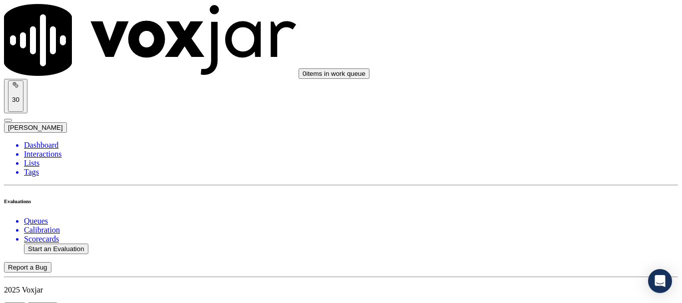
type input "[DATE]T20:10"
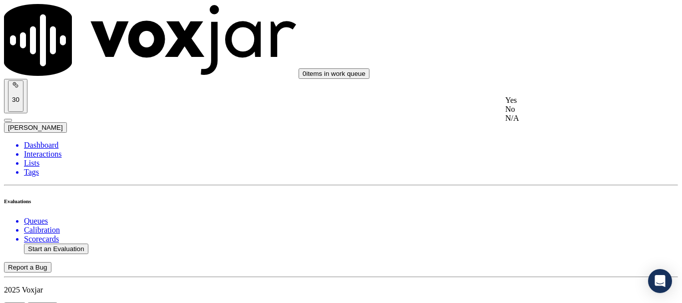
click at [551, 114] on div "No" at bounding box center [568, 109] width 127 height 9
paste textarea "The agent failed to disclose to the customer that the plan includes a Monthly S…"
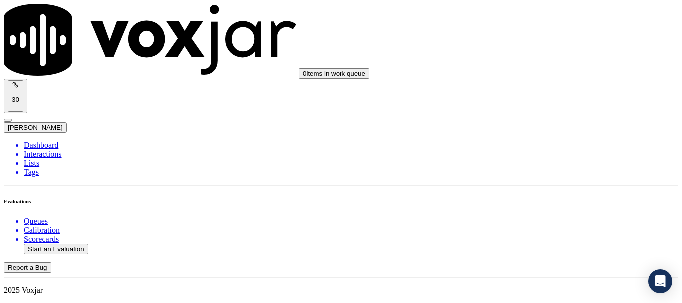
type textarea "3.52sec The agent failed to disclose to the customer that the plan includes a M…"
type input "[PERSON_NAME]"
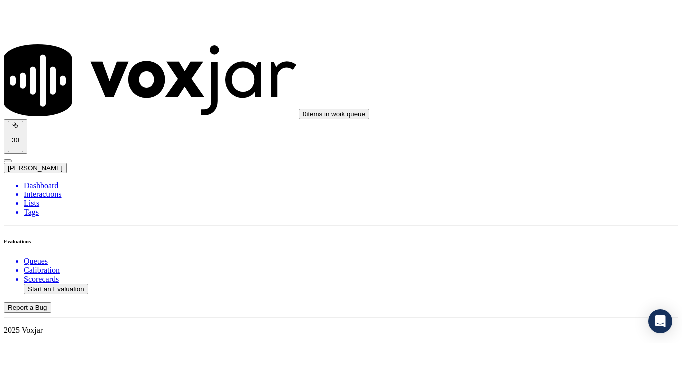
scroll to position [125, 0]
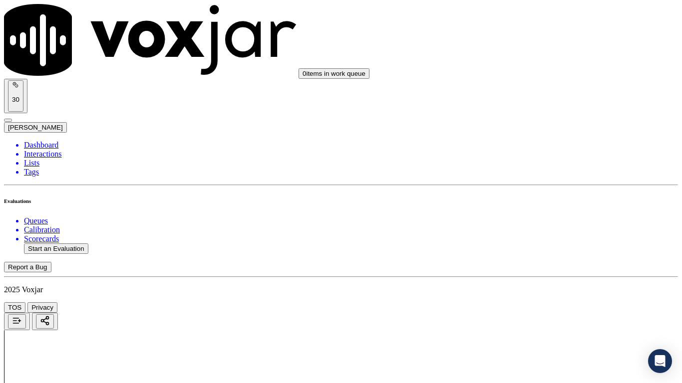
click at [563, 206] on div "Yes" at bounding box center [568, 201] width 127 height 9
click at [561, 94] on div "Yes" at bounding box center [568, 89] width 127 height 9
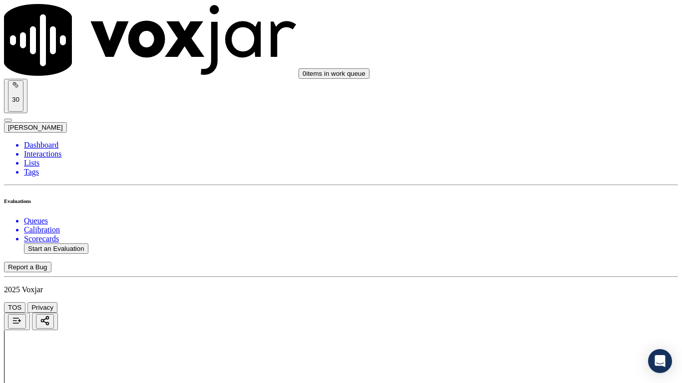
click at [568, 217] on div "Yes" at bounding box center [568, 215] width 127 height 9
click at [564, 126] on div "N/A" at bounding box center [568, 121] width 127 height 9
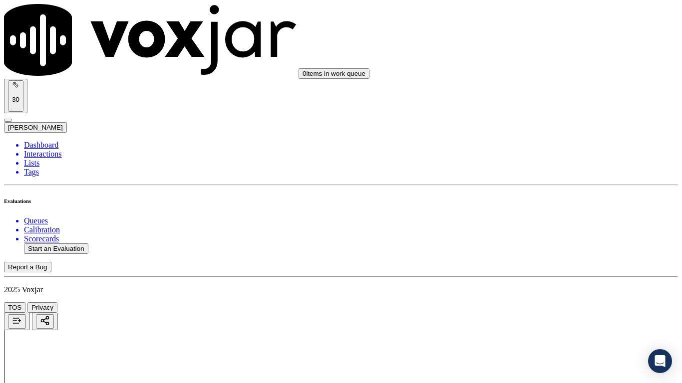
click at [560, 288] on div "N/A" at bounding box center [568, 283] width 127 height 9
click at [555, 29] on div "0 items in work queue 30 [PERSON_NAME]" at bounding box center [341, 68] width 674 height 129
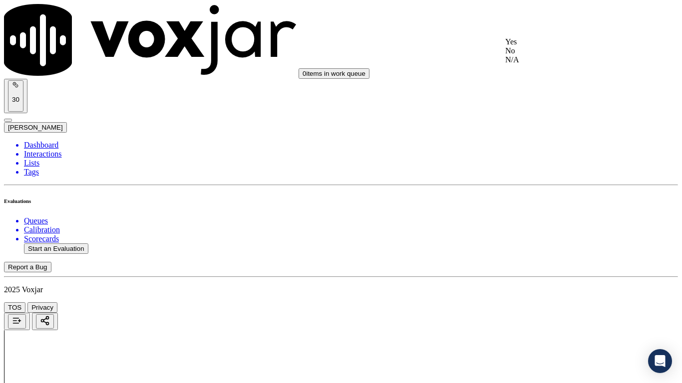
click at [559, 46] on div "Yes" at bounding box center [568, 41] width 127 height 9
click at [568, 184] on div "Yes" at bounding box center [568, 179] width 127 height 9
click at [545, 302] on div "Yes" at bounding box center [568, 317] width 127 height 9
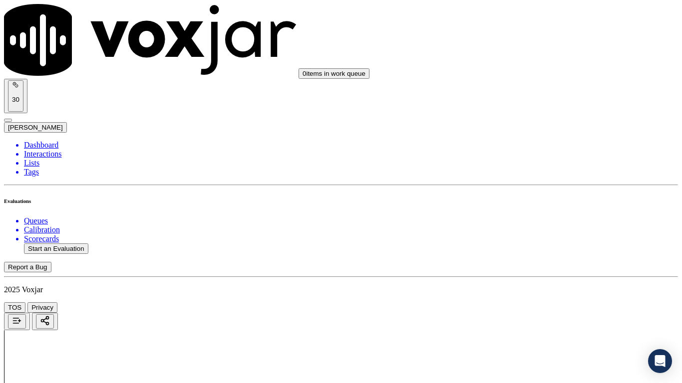
scroll to position [1198, 0]
click at [554, 93] on div "Yes" at bounding box center [568, 93] width 127 height 9
click at [560, 248] on div "Yes" at bounding box center [568, 243] width 127 height 9
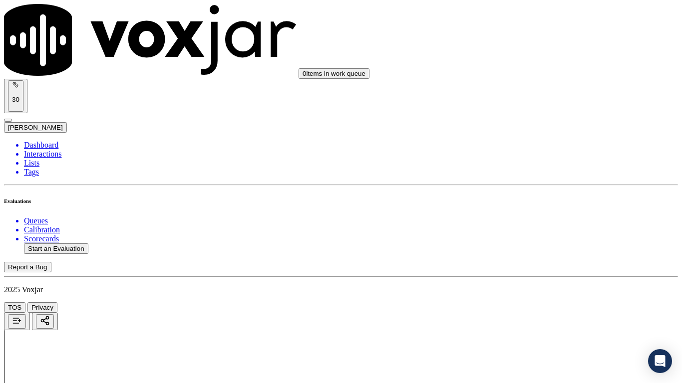
scroll to position [1547, 0]
click at [544, 302] on div "Yes" at bounding box center [568, 316] width 127 height 9
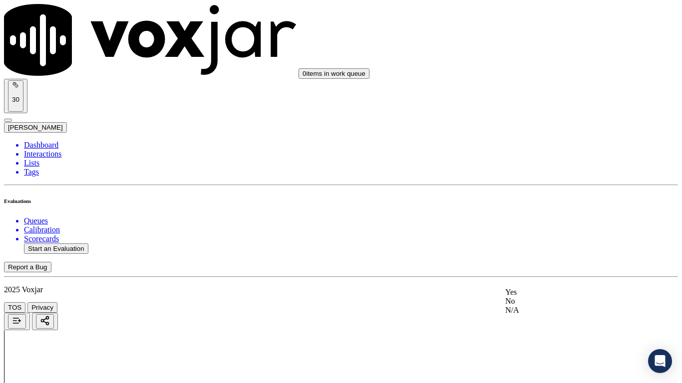
click at [563, 297] on div "Yes" at bounding box center [568, 292] width 127 height 9
click at [563, 199] on div "Yes" at bounding box center [568, 194] width 127 height 9
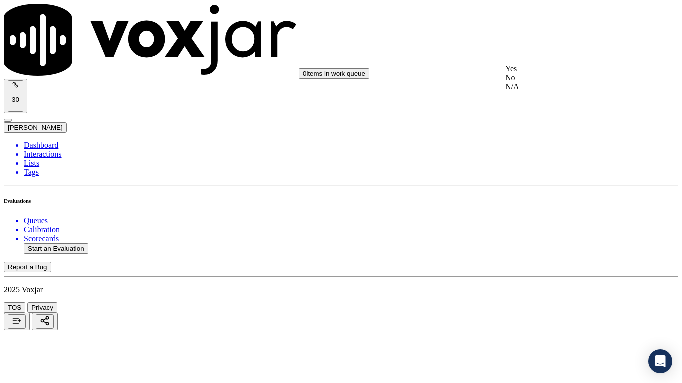
click at [553, 68] on div "Yes" at bounding box center [568, 68] width 127 height 9
drag, startPoint x: 557, startPoint y: 322, endPoint x: 542, endPoint y: 326, distance: 16.0
click at [541, 302] on div "Yes" at bounding box center [568, 332] width 127 height 9
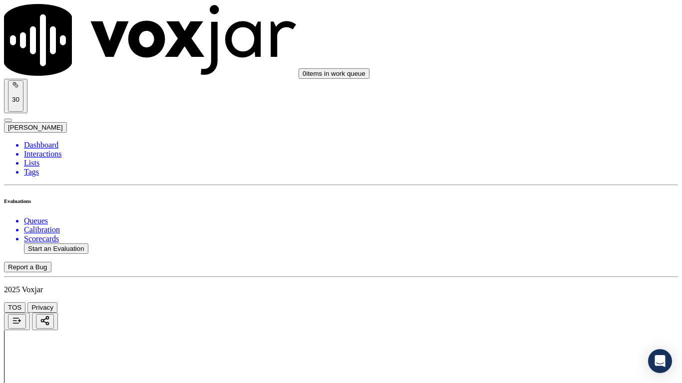
drag, startPoint x: 540, startPoint y: 50, endPoint x: 540, endPoint y: 62, distance: 12.5
click at [542, 68] on div "Yes No N/A" at bounding box center [568, 79] width 127 height 27
click at [552, 75] on div "Yes" at bounding box center [568, 70] width 127 height 9
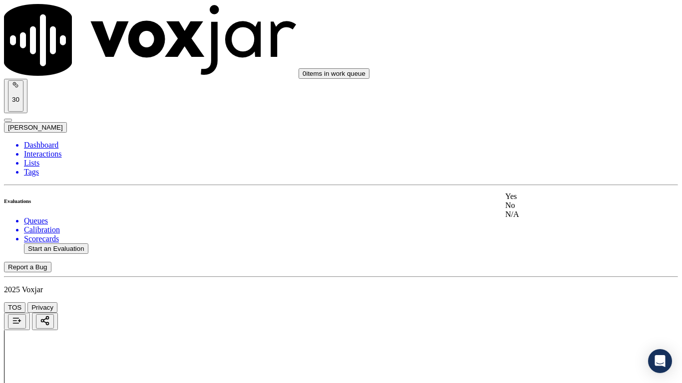
drag, startPoint x: 549, startPoint y: 206, endPoint x: 556, endPoint y: 217, distance: 13.0
click at [548, 201] on div "Yes" at bounding box center [568, 196] width 127 height 9
click at [535, 80] on div "Yes" at bounding box center [568, 75] width 127 height 9
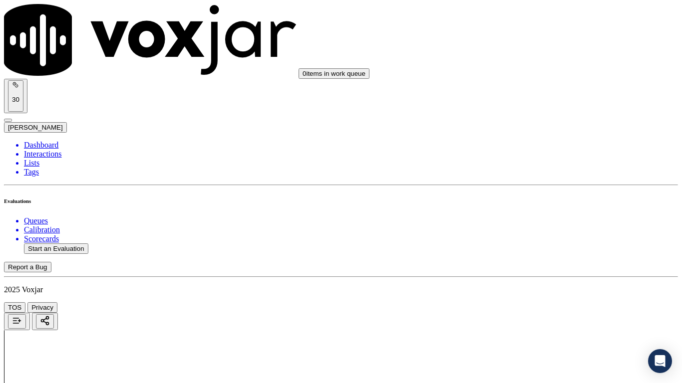
click at [549, 203] on div "Yes" at bounding box center [568, 201] width 127 height 9
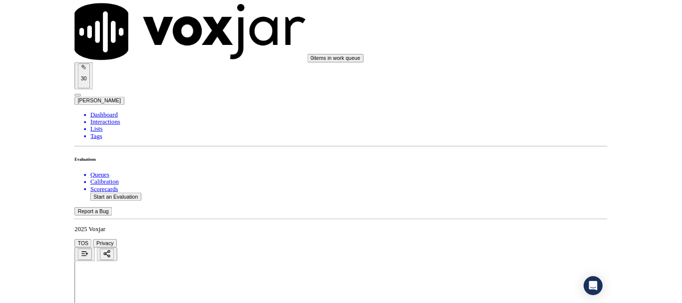
scroll to position [2814, 0]
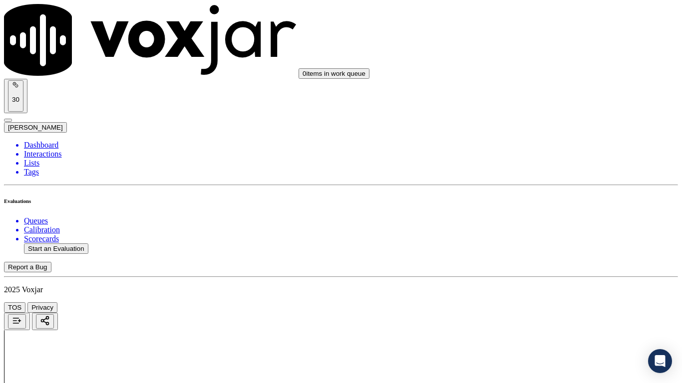
drag, startPoint x: 535, startPoint y: 277, endPoint x: 525, endPoint y: 306, distance: 30.6
click at [534, 274] on div "Yes" at bounding box center [568, 269] width 127 height 9
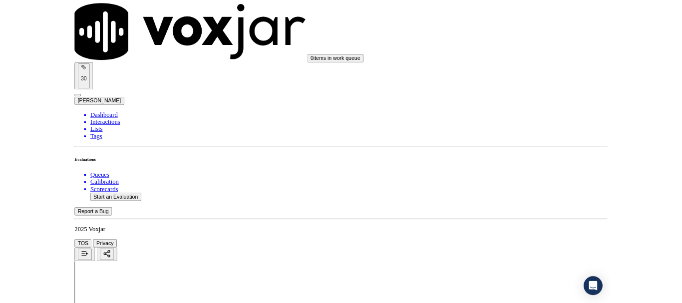
scroll to position [150, 0]
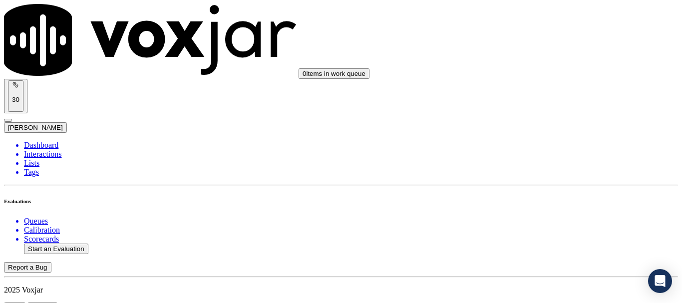
click at [62, 244] on button "Start an Evaluation" at bounding box center [56, 249] width 64 height 10
type input "20250910-200540_2164717232-all.mp3"
type input "[PERSON_NAME]"
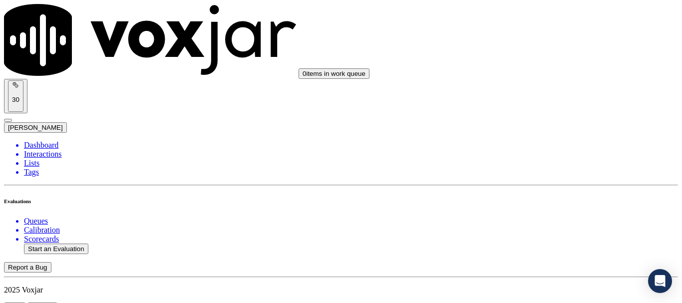
type input "[DATE]T20:31"
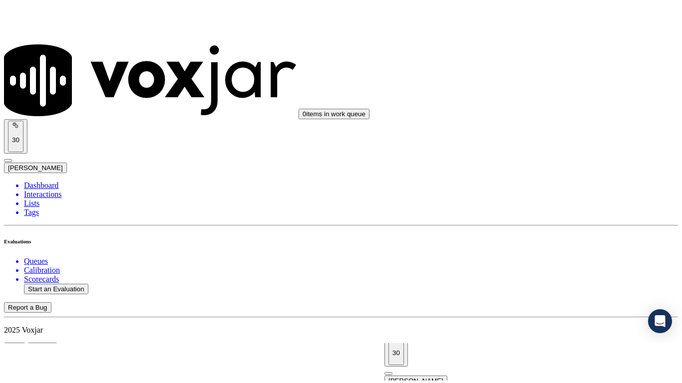
scroll to position [87, 0]
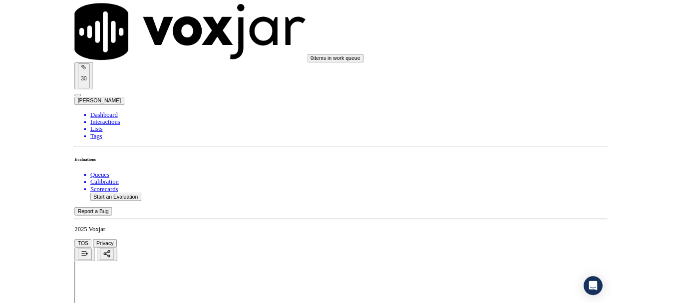
scroll to position [150, 0]
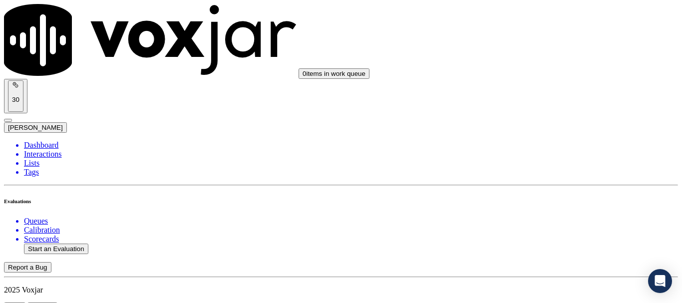
scroll to position [100, 0]
paste input "[PERSON_NAME]"
type input "[PERSON_NAME]"
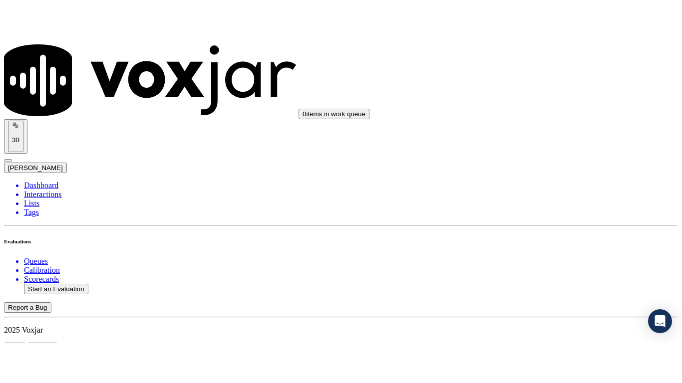
scroll to position [221, 0]
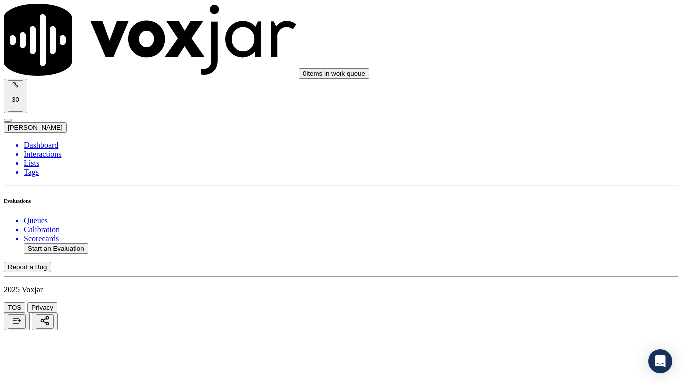
scroll to position [150, 0]
drag, startPoint x: 544, startPoint y: 34, endPoint x: 546, endPoint y: 42, distance: 7.6
click at [546, 54] on div "Yes" at bounding box center [568, 51] width 127 height 9
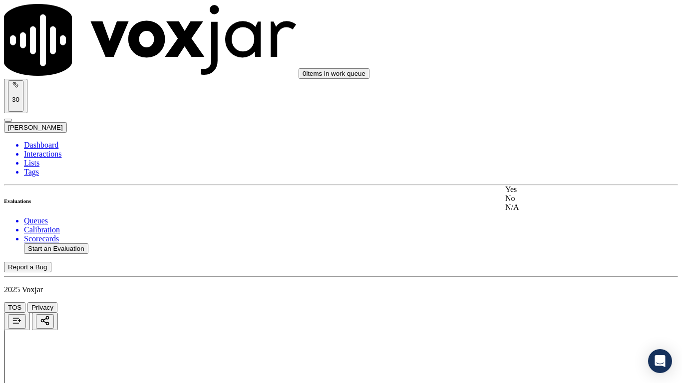
click at [572, 194] on div "Yes" at bounding box center [568, 189] width 127 height 9
click at [560, 302] on div "Yes" at bounding box center [568, 315] width 127 height 9
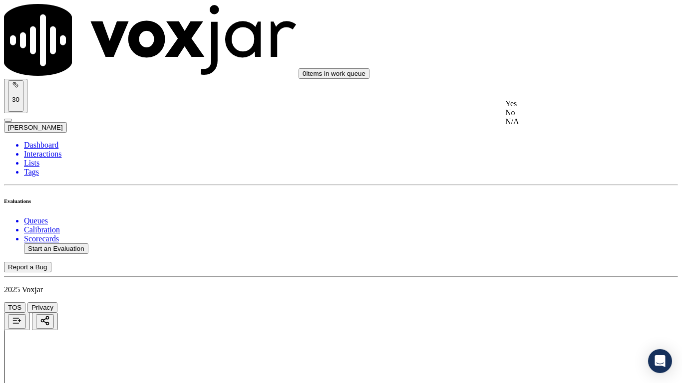
drag, startPoint x: 547, startPoint y: 142, endPoint x: 572, endPoint y: 211, distance: 73.5
click at [547, 126] on div "N/A" at bounding box center [568, 121] width 127 height 9
click at [555, 288] on div "N/A" at bounding box center [568, 283] width 127 height 9
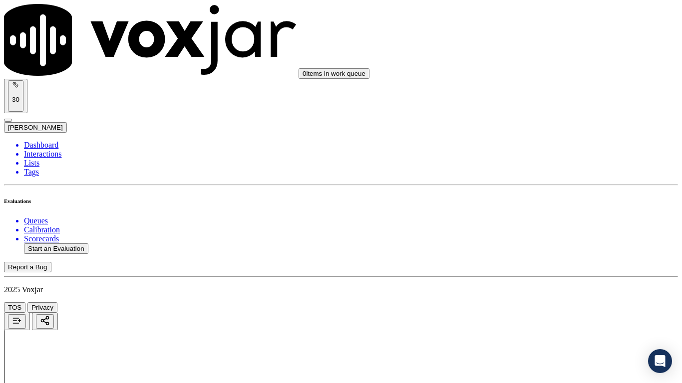
click at [538, 46] on div "Yes" at bounding box center [568, 41] width 127 height 9
click at [571, 184] on div "Yes" at bounding box center [568, 179] width 127 height 9
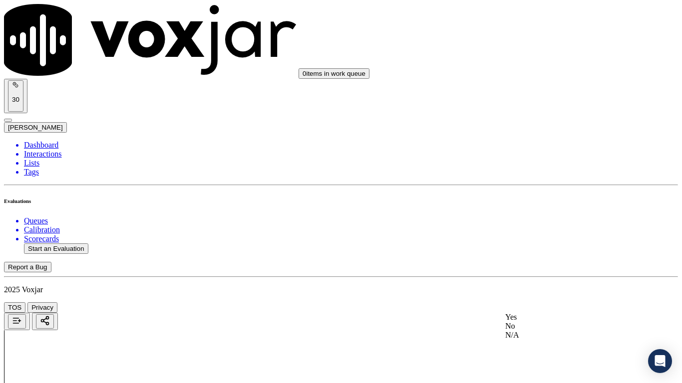
click at [564, 302] on div "Yes" at bounding box center [568, 317] width 127 height 9
click at [534, 47] on div "Yes" at bounding box center [568, 43] width 127 height 9
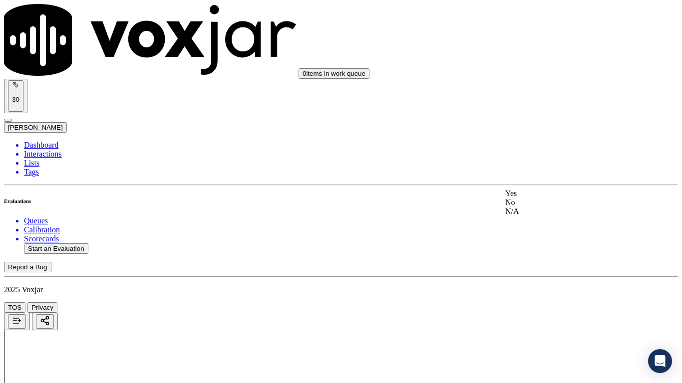
drag, startPoint x: 557, startPoint y: 195, endPoint x: 565, endPoint y: 266, distance: 71.4
click at [557, 196] on div "Yes" at bounding box center [568, 193] width 127 height 9
click at [543, 168] on div "Yes" at bounding box center [568, 163] width 127 height 9
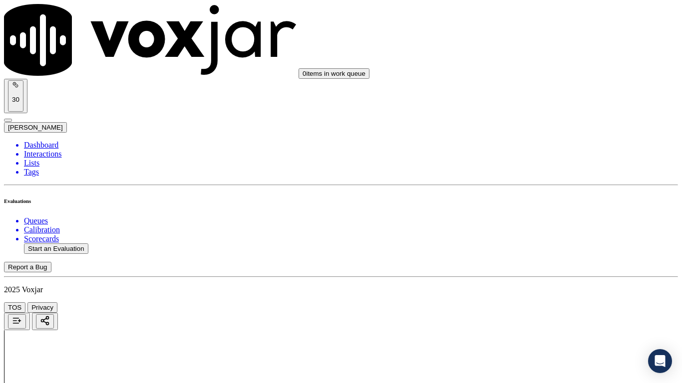
scroll to position [1497, 0]
click at [554, 138] on div "Yes" at bounding box center [568, 139] width 127 height 9
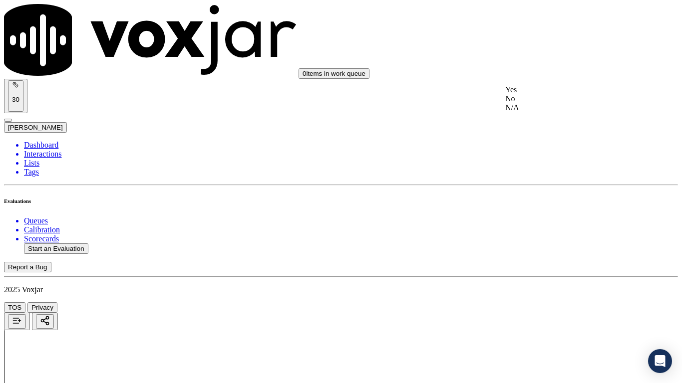
click at [541, 90] on div "Yes" at bounding box center [568, 89] width 127 height 9
drag, startPoint x: 563, startPoint y: 194, endPoint x: 564, endPoint y: 208, distance: 14.0
click at [567, 220] on div "Yes" at bounding box center [568, 215] width 127 height 9
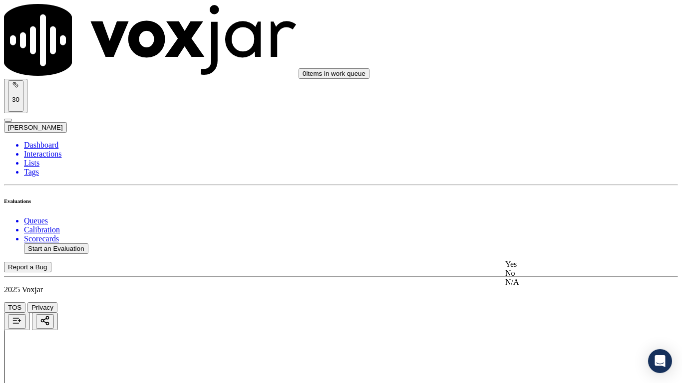
click at [550, 269] on div "Yes" at bounding box center [568, 264] width 127 height 9
click at [537, 78] on div "Yes" at bounding box center [568, 79] width 127 height 9
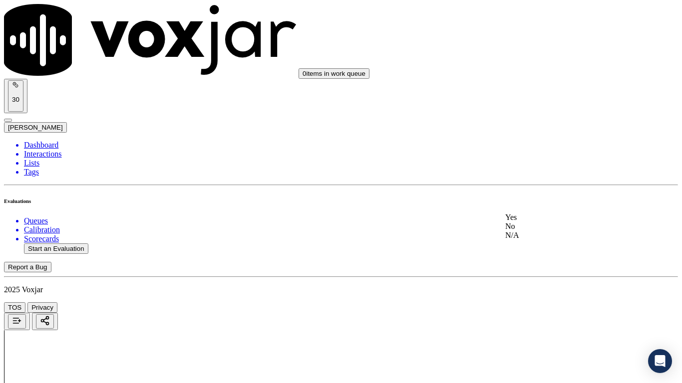
click at [554, 215] on div "Yes No N/A" at bounding box center [568, 226] width 127 height 27
click at [553, 222] on div "Yes" at bounding box center [568, 217] width 127 height 9
click at [543, 271] on div "Yes" at bounding box center [568, 266] width 127 height 9
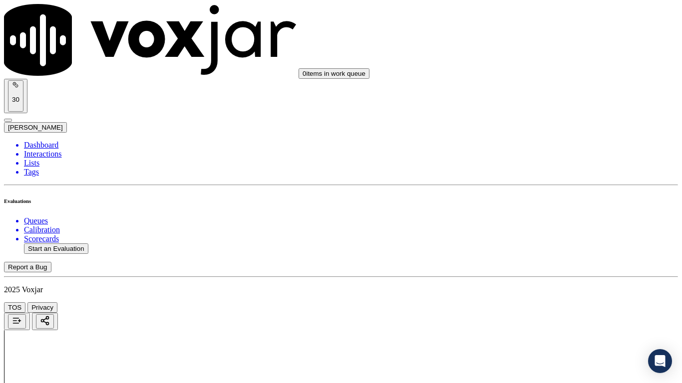
click at [541, 177] on div "Yes" at bounding box center [568, 172] width 127 height 9
click at [557, 297] on div "Yes" at bounding box center [568, 298] width 127 height 9
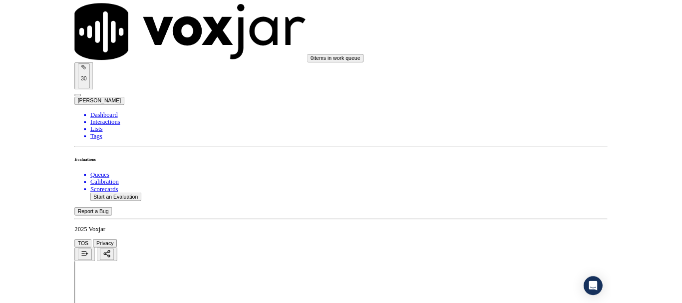
scroll to position [2761, 0]
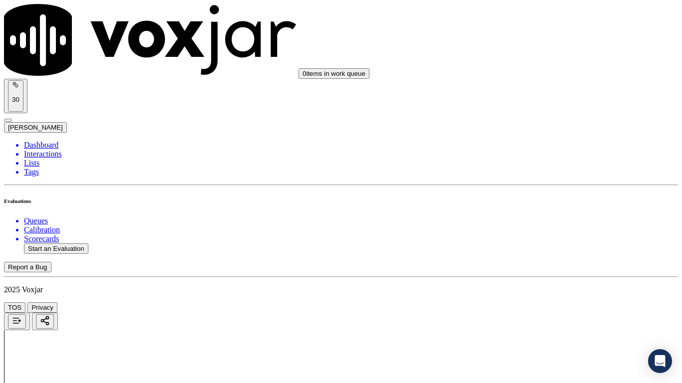
click at [546, 274] on div "Yes" at bounding box center [568, 269] width 127 height 9
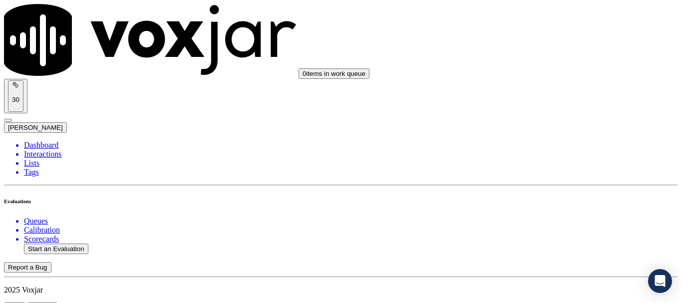
click at [37, 244] on button "Start an Evaluation" at bounding box center [56, 249] width 64 height 10
type input "20250910-171725_3309422130-all.mp3"
type input "[PERSON_NAME]"
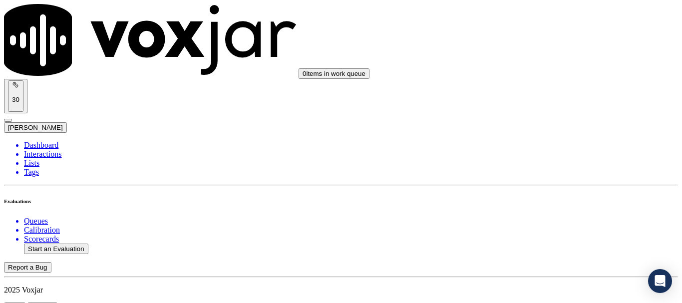
type input "[DATE]T20:39"
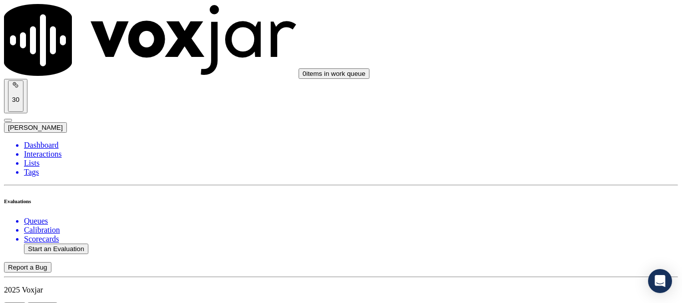
scroll to position [100, 0]
type input "[PERSON_NAME]"
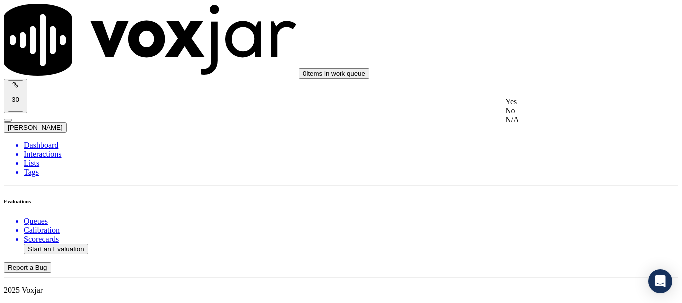
click at [552, 106] on div "Yes" at bounding box center [568, 101] width 127 height 9
drag, startPoint x: 564, startPoint y: 227, endPoint x: 561, endPoint y: 231, distance: 5.4
drag, startPoint x: 553, startPoint y: 245, endPoint x: 556, endPoint y: 251, distance: 7.1
click at [552, 244] on div "Yes" at bounding box center [568, 239] width 127 height 9
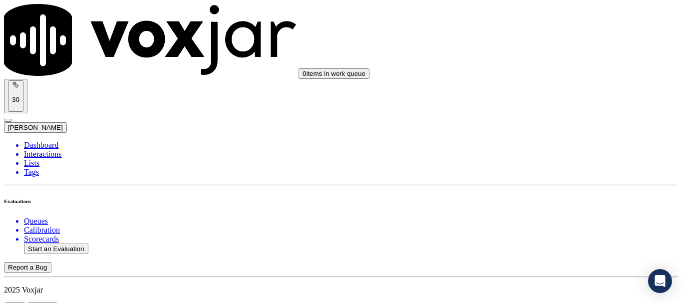
scroll to position [449, 0]
drag, startPoint x: 560, startPoint y: 134, endPoint x: 560, endPoint y: 141, distance: 7.5
click at [550, 176] on div "N/A" at bounding box center [568, 171] width 127 height 9
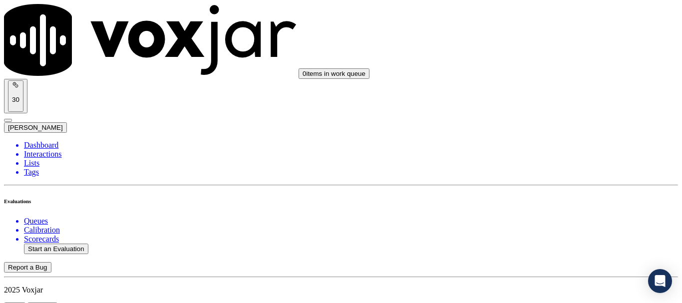
click at [556, 188] on div "N/A" at bounding box center [568, 183] width 127 height 9
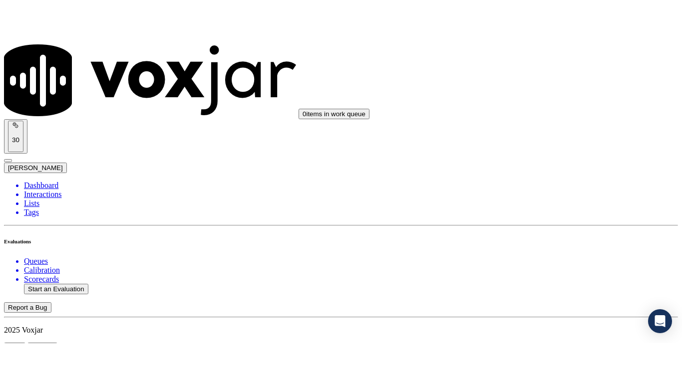
scroll to position [349, 0]
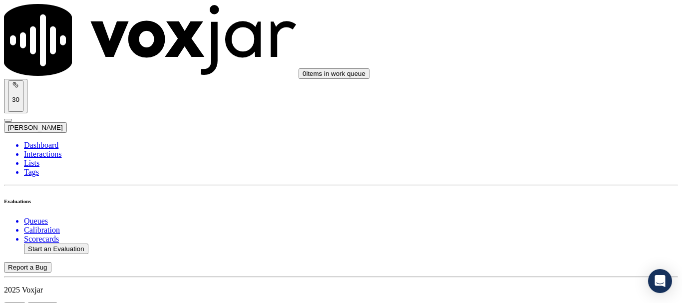
click at [554, 119] on div "Yes" at bounding box center [568, 115] width 127 height 9
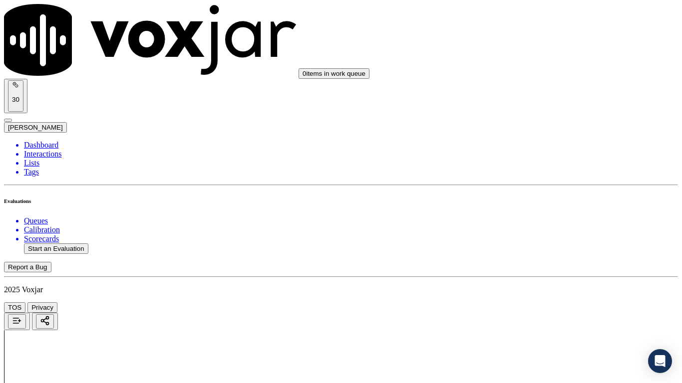
scroll to position [699, 0]
click at [551, 196] on div "Yes" at bounding box center [568, 191] width 127 height 9
drag, startPoint x: 560, startPoint y: 307, endPoint x: 560, endPoint y: 314, distance: 6.5
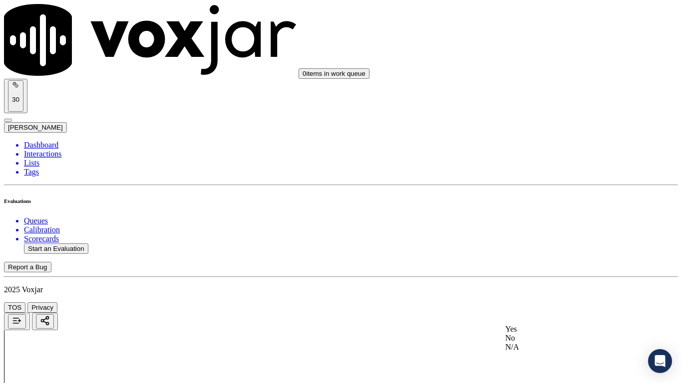
click at [556, 302] on div "Yes" at bounding box center [568, 329] width 127 height 9
click at [543, 72] on div "Yes" at bounding box center [568, 67] width 127 height 9
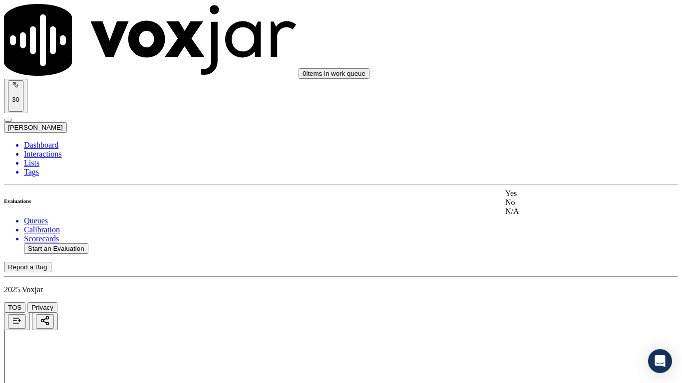
click at [549, 195] on div "Yes" at bounding box center [568, 193] width 127 height 9
drag, startPoint x: 560, startPoint y: 325, endPoint x: 546, endPoint y: 339, distance: 19.4
click at [540, 267] on div "Yes" at bounding box center [568, 266] width 127 height 9
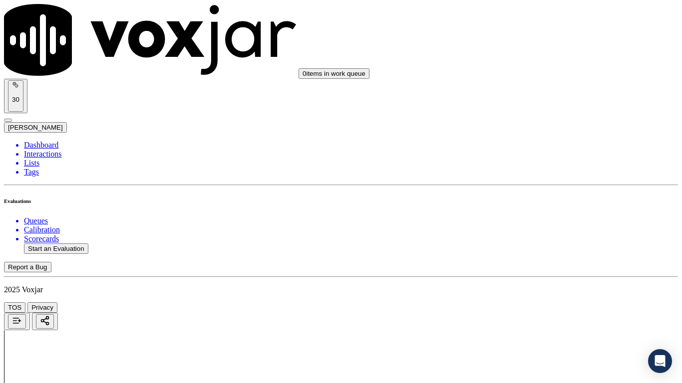
click at [556, 194] on div "Yes" at bounding box center [568, 189] width 127 height 9
click at [545, 168] on div "Yes" at bounding box center [568, 163] width 127 height 9
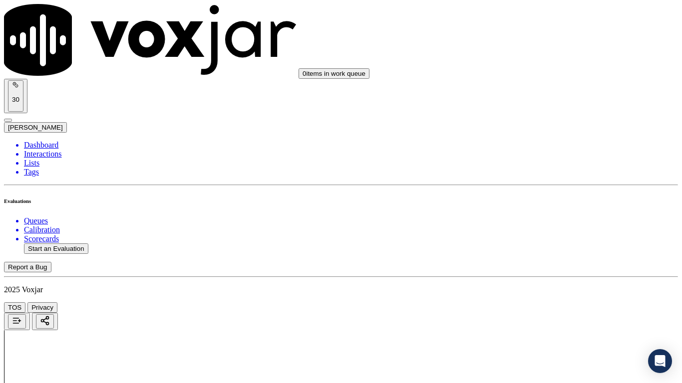
click at [537, 290] on div "Yes" at bounding box center [568, 289] width 127 height 9
click at [540, 194] on div "Yes" at bounding box center [568, 191] width 127 height 9
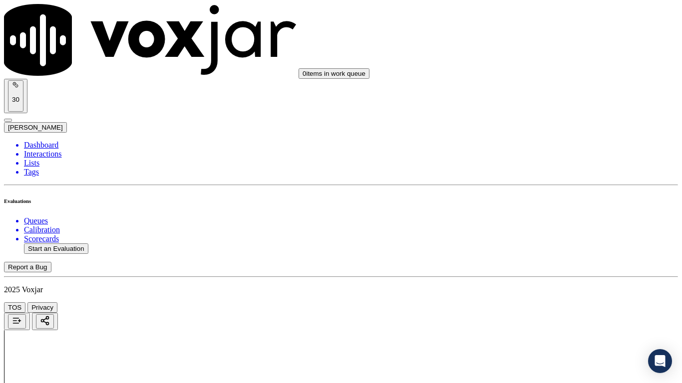
click at [552, 70] on div "Yes" at bounding box center [568, 65] width 127 height 9
drag, startPoint x: 541, startPoint y: 313, endPoint x: 539, endPoint y: 318, distance: 5.4
click at [536, 302] on div "Yes" at bounding box center [568, 329] width 127 height 9
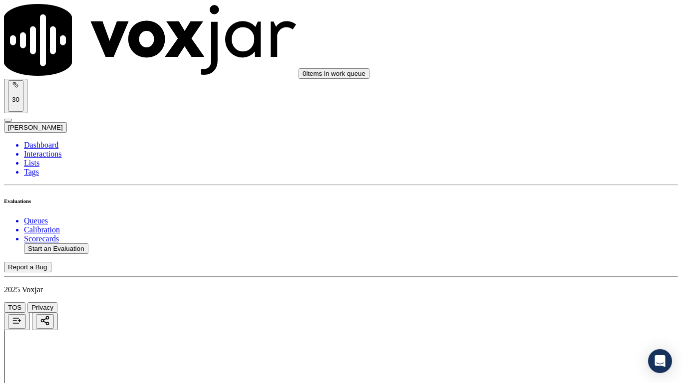
scroll to position [2395, 0]
click at [543, 72] on div "Yes" at bounding box center [568, 67] width 127 height 9
click at [553, 198] on div "Yes" at bounding box center [568, 193] width 127 height 9
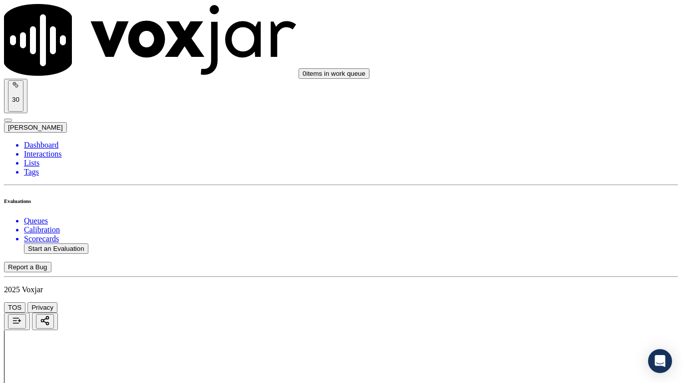
scroll to position [2595, 0]
click at [560, 177] on div "Yes" at bounding box center [568, 172] width 127 height 9
drag, startPoint x: 574, startPoint y: 285, endPoint x: 570, endPoint y: 290, distance: 6.4
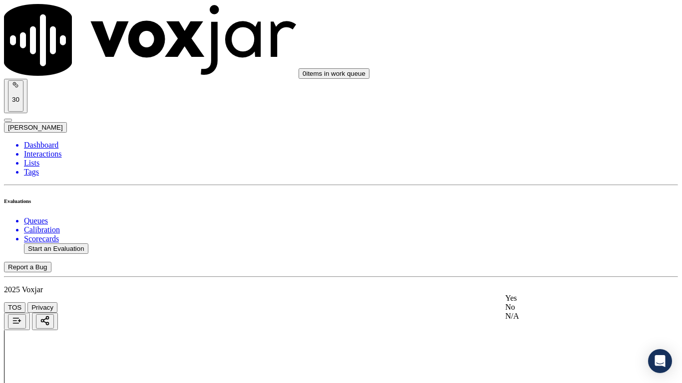
click at [559, 302] on div "Yes" at bounding box center [568, 298] width 127 height 9
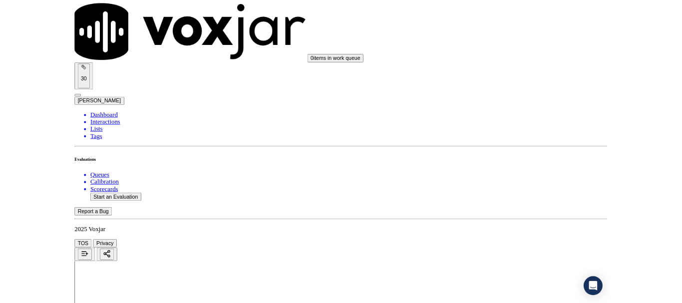
scroll to position [2761, 0]
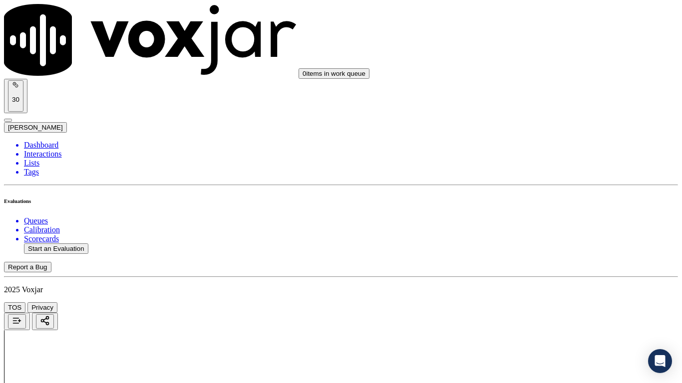
click at [548, 273] on div "Yes" at bounding box center [568, 269] width 127 height 9
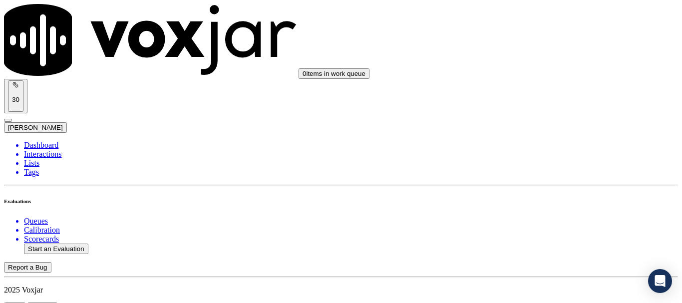
click at [552, 190] on div "No" at bounding box center [568, 185] width 127 height 9
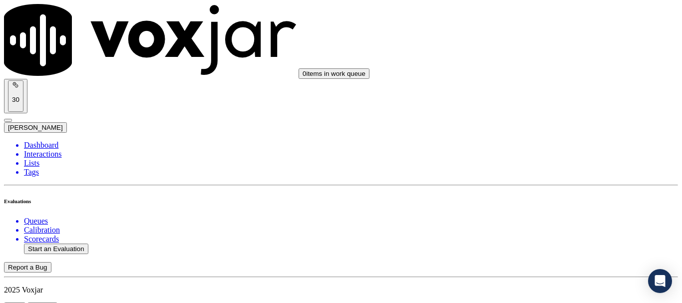
type textarea "3.08sec CX gave wrong Address when agent asked for it but rather than probing t…"
